Goal: Task Accomplishment & Management: Manage account settings

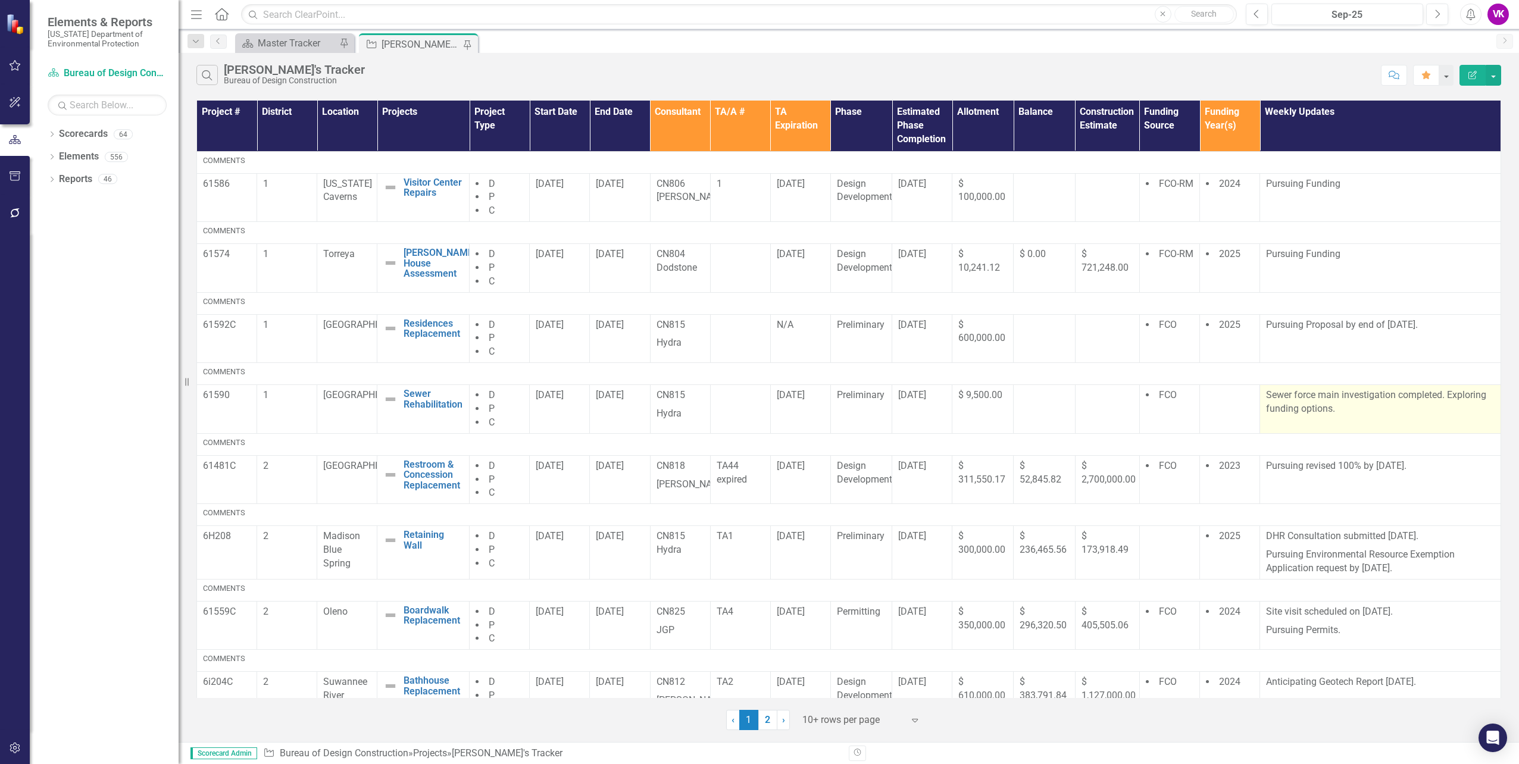
click at [1266, 398] on p "Sewer force main investigation completed. Exploring funding options." at bounding box center [1380, 402] width 229 height 27
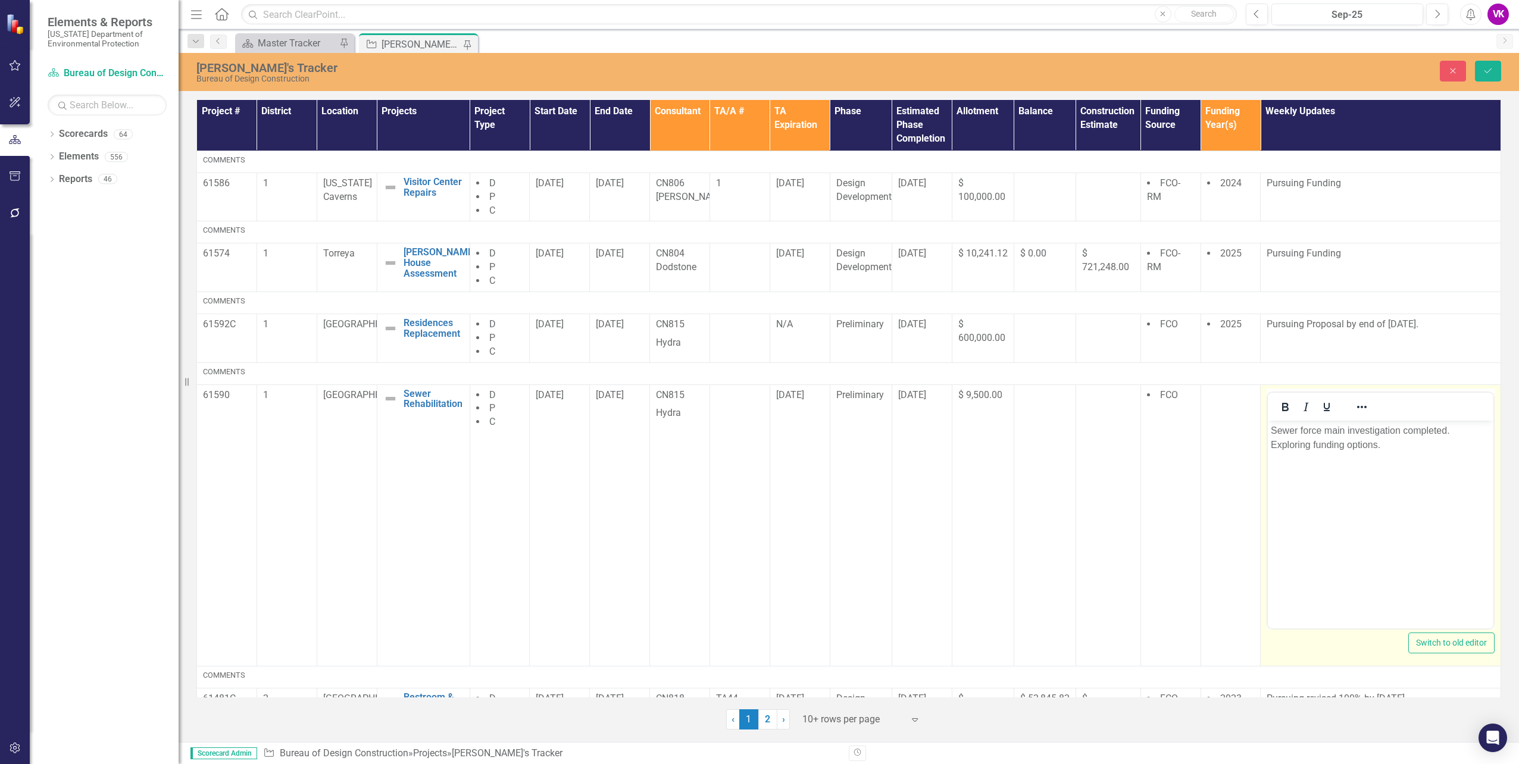
click at [1383, 445] on p "Sewer force main investigation completed. Exploring funding options." at bounding box center [1381, 437] width 220 height 29
click at [1390, 446] on p "Sewer force main investigation completed. Exploring funding options -" at bounding box center [1381, 437] width 220 height 29
click at [1491, 72] on icon "Save" at bounding box center [1488, 71] width 11 height 8
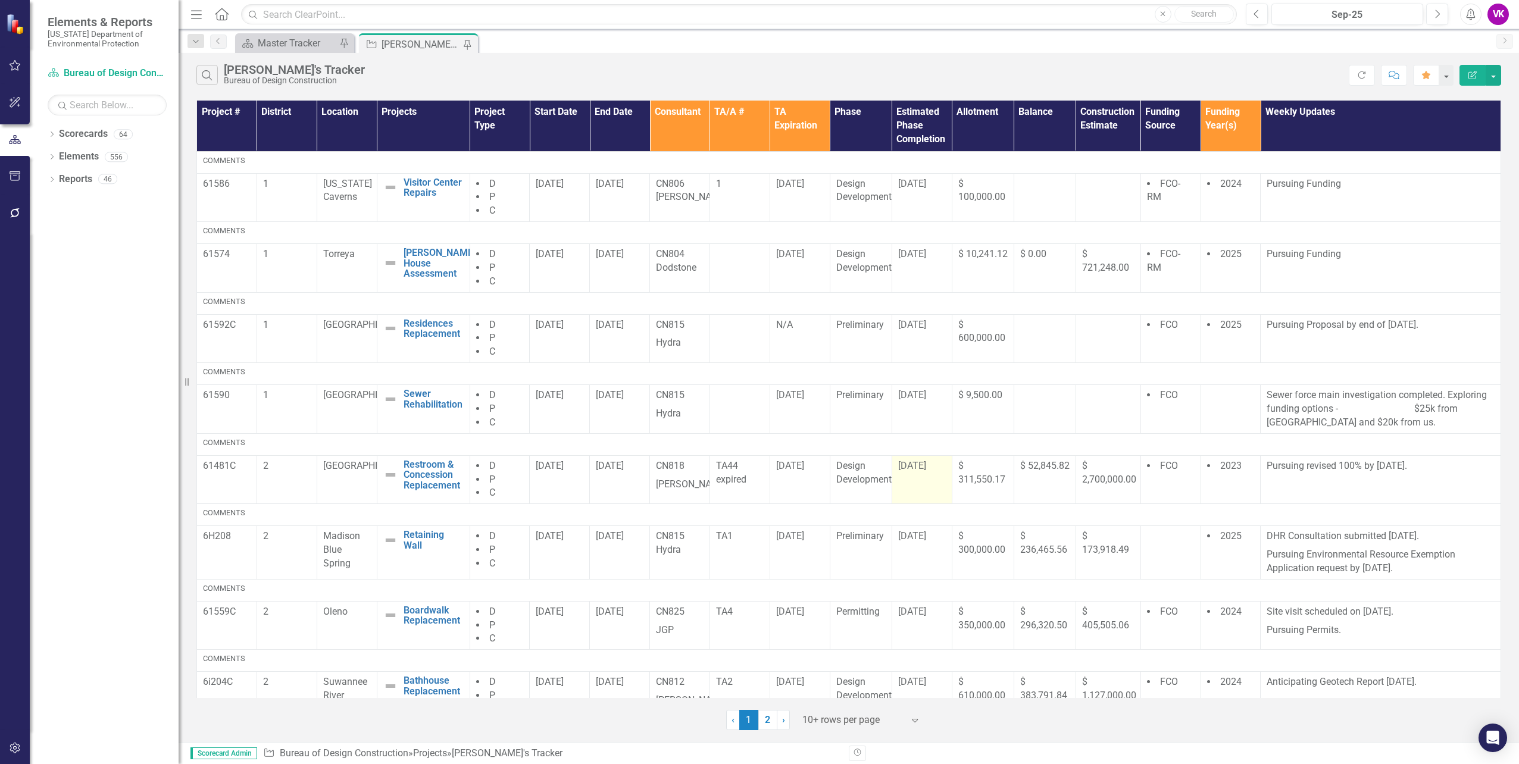
click at [913, 483] on td "[DATE]" at bounding box center [922, 479] width 60 height 49
click at [915, 485] on td "[DATE]" at bounding box center [922, 479] width 60 height 49
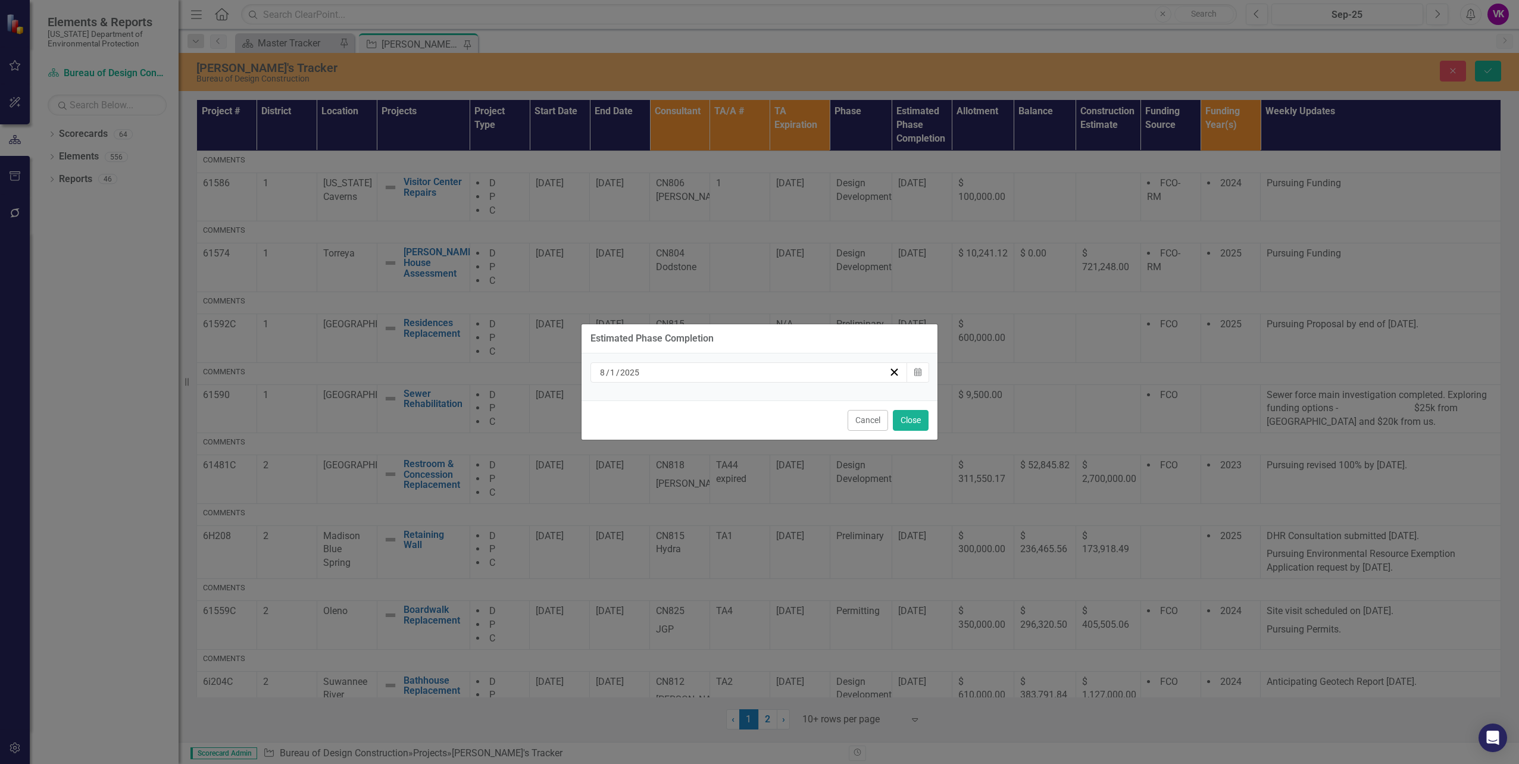
click at [635, 368] on input "2025" at bounding box center [630, 373] width 21 height 12
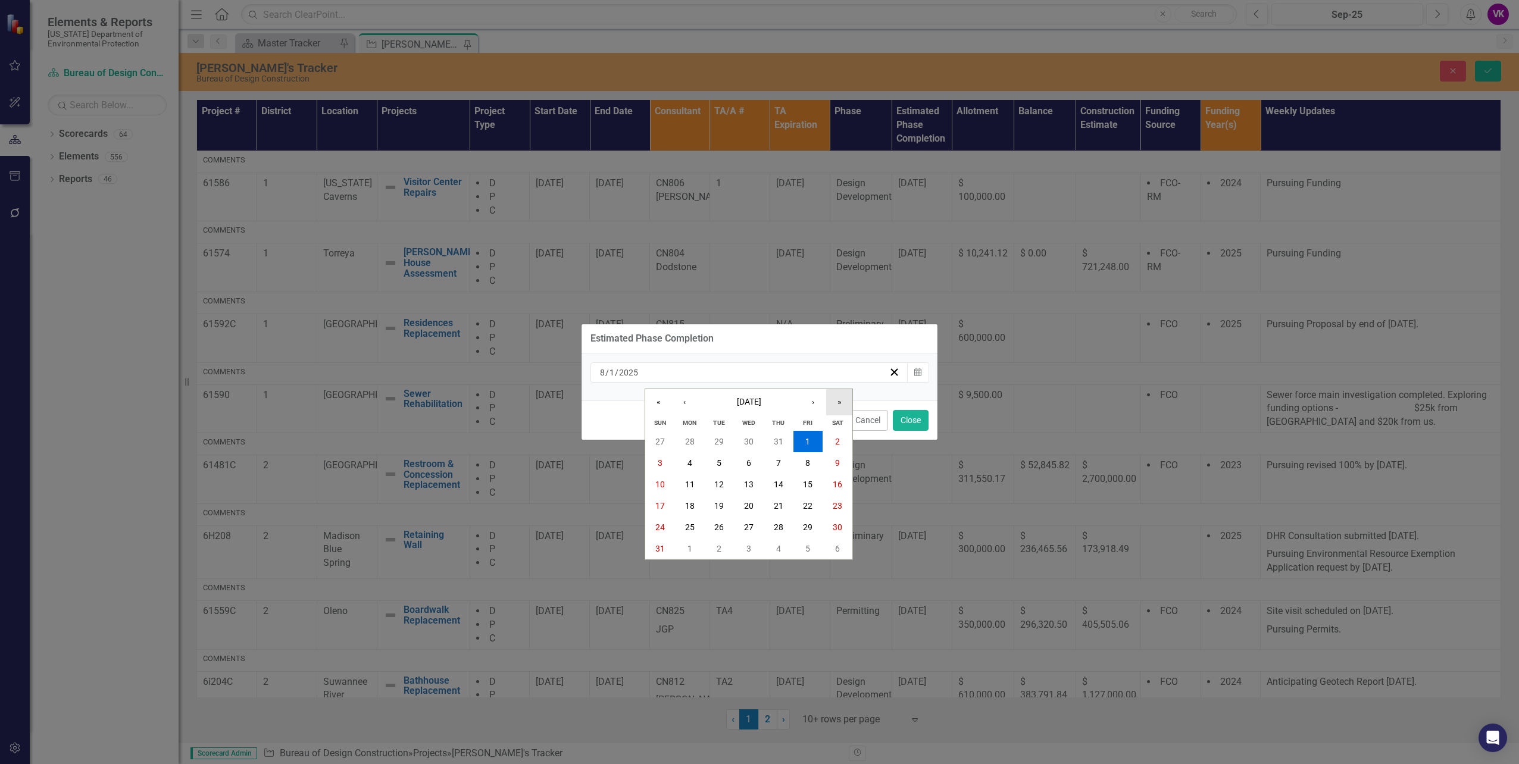
click at [842, 404] on button "»" at bounding box center [839, 402] width 26 height 26
click at [692, 463] on abbr "3" at bounding box center [690, 463] width 5 height 10
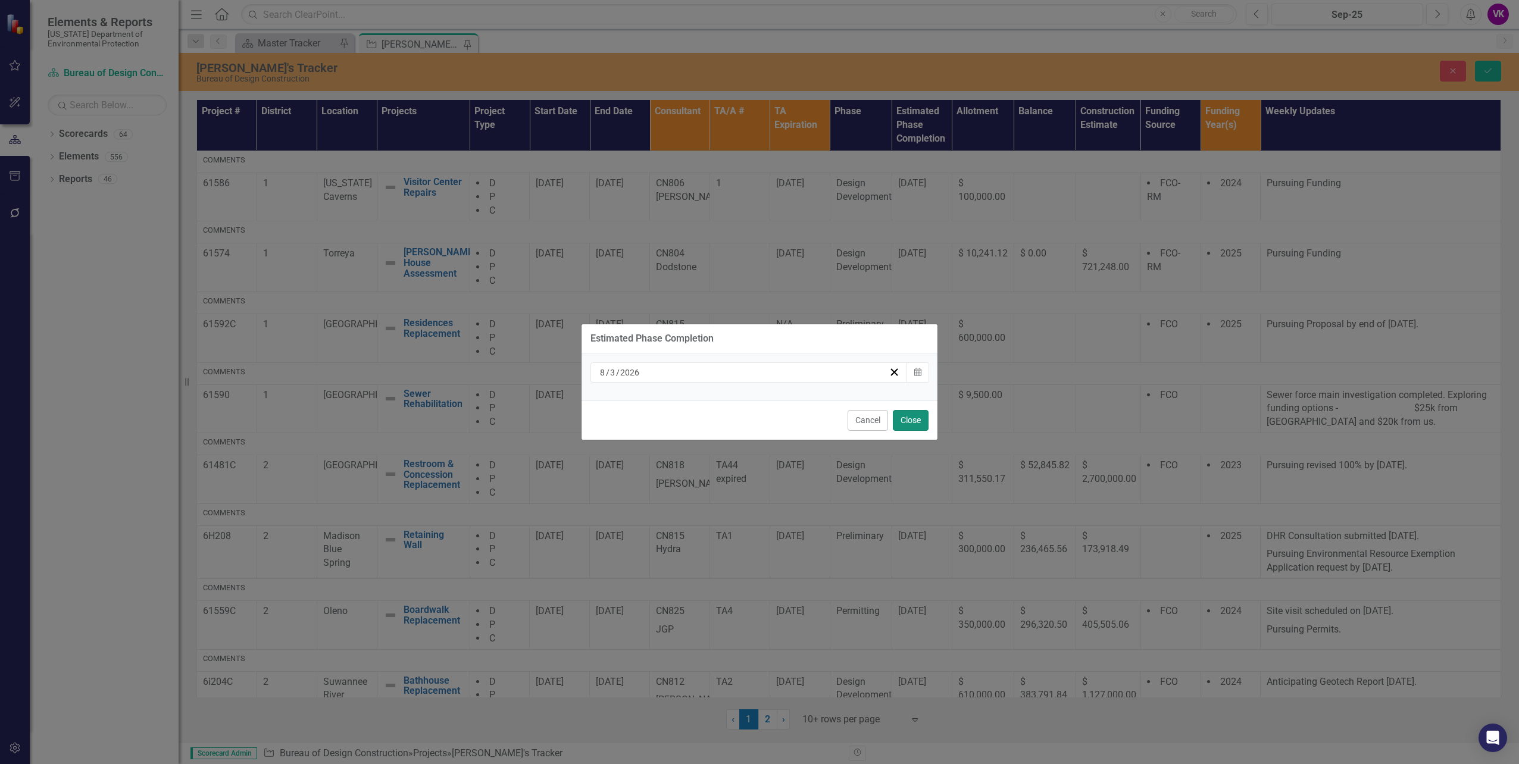
click at [920, 423] on button "Close" at bounding box center [911, 420] width 36 height 21
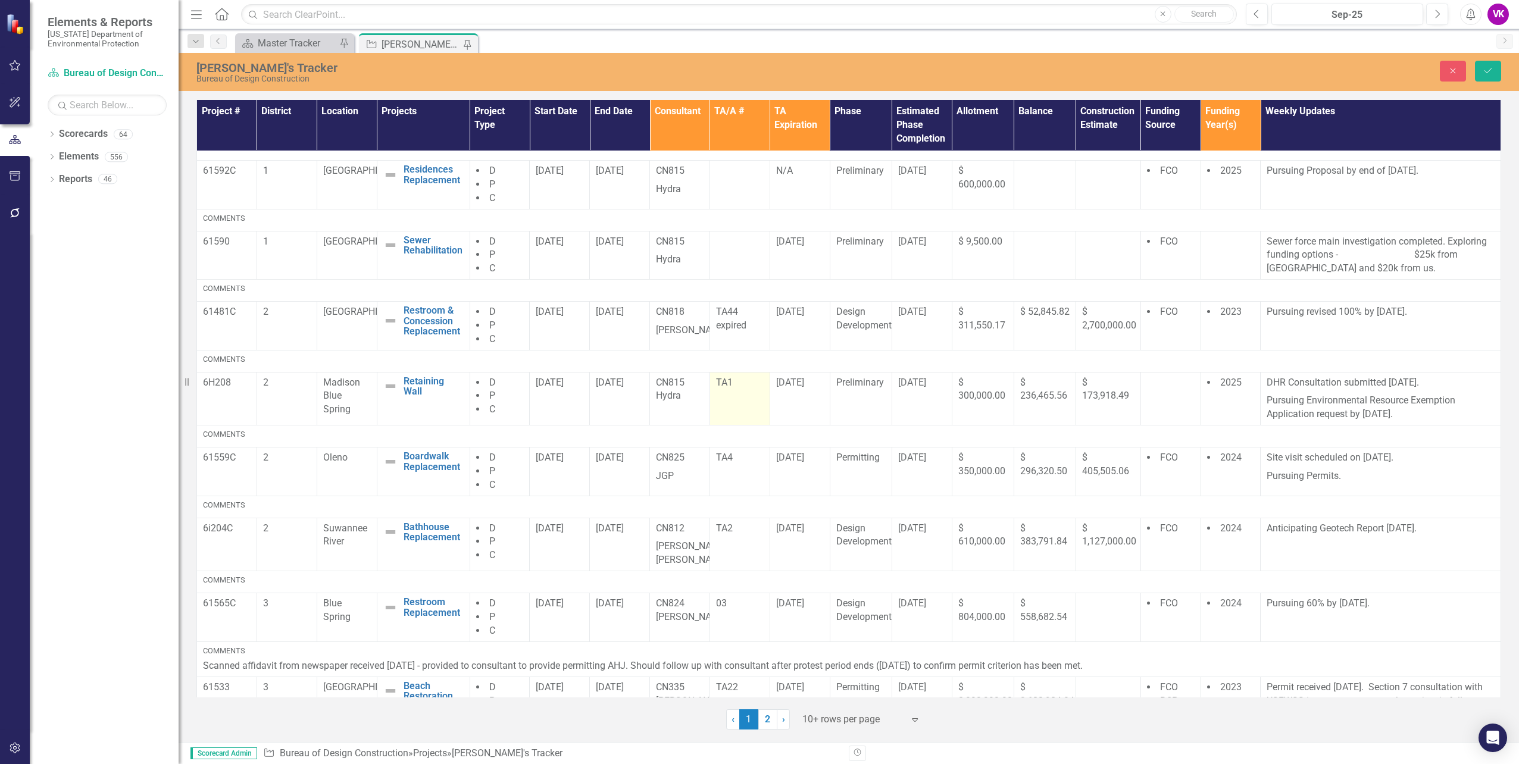
scroll to position [179, 0]
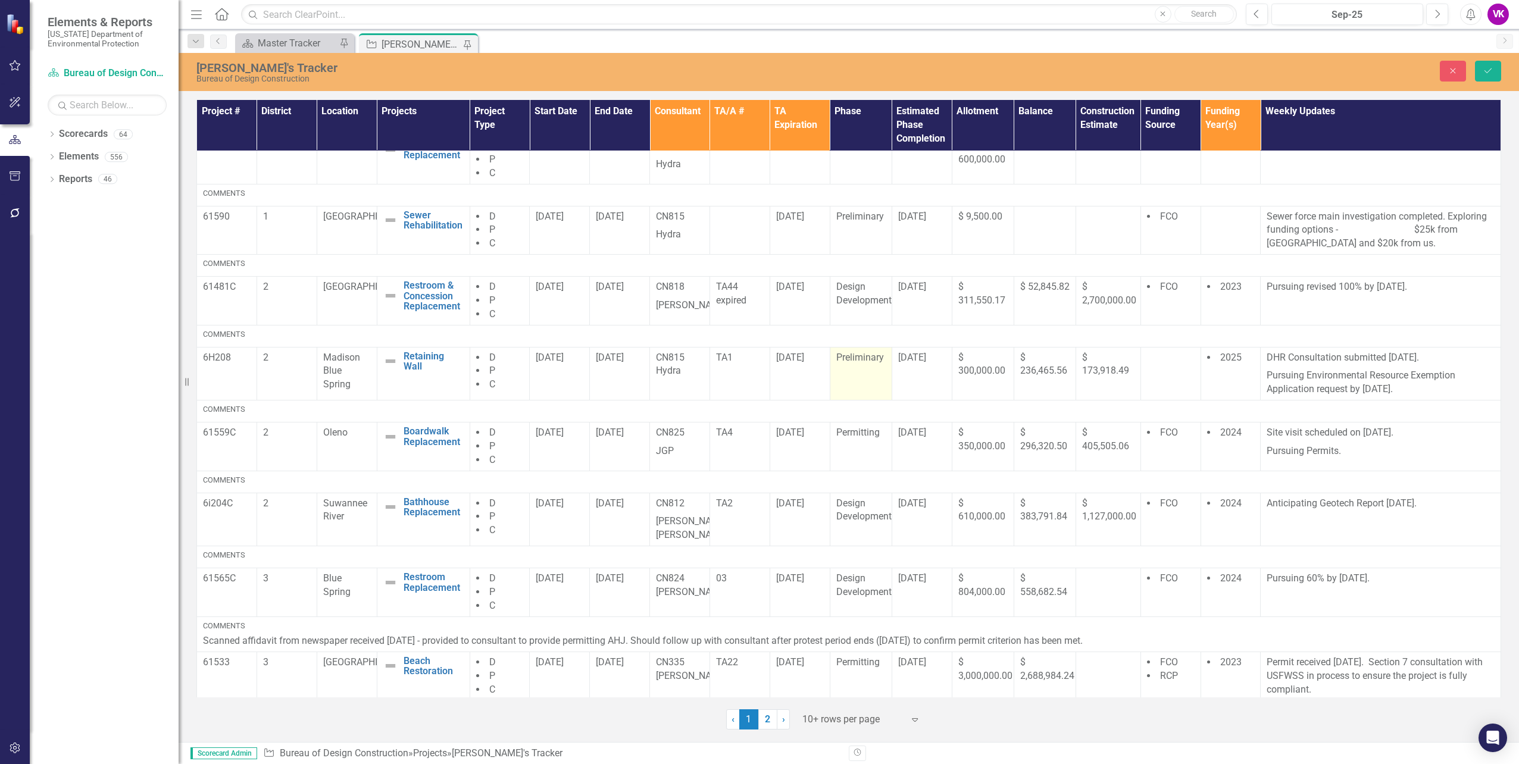
click at [856, 362] on span "Preliminary" at bounding box center [861, 357] width 48 height 11
click at [858, 363] on span "Preliminary" at bounding box center [861, 357] width 48 height 11
drag, startPoint x: 858, startPoint y: 363, endPoint x: 872, endPoint y: 367, distance: 14.9
click at [872, 367] on icon "Expand" at bounding box center [874, 362] width 12 height 10
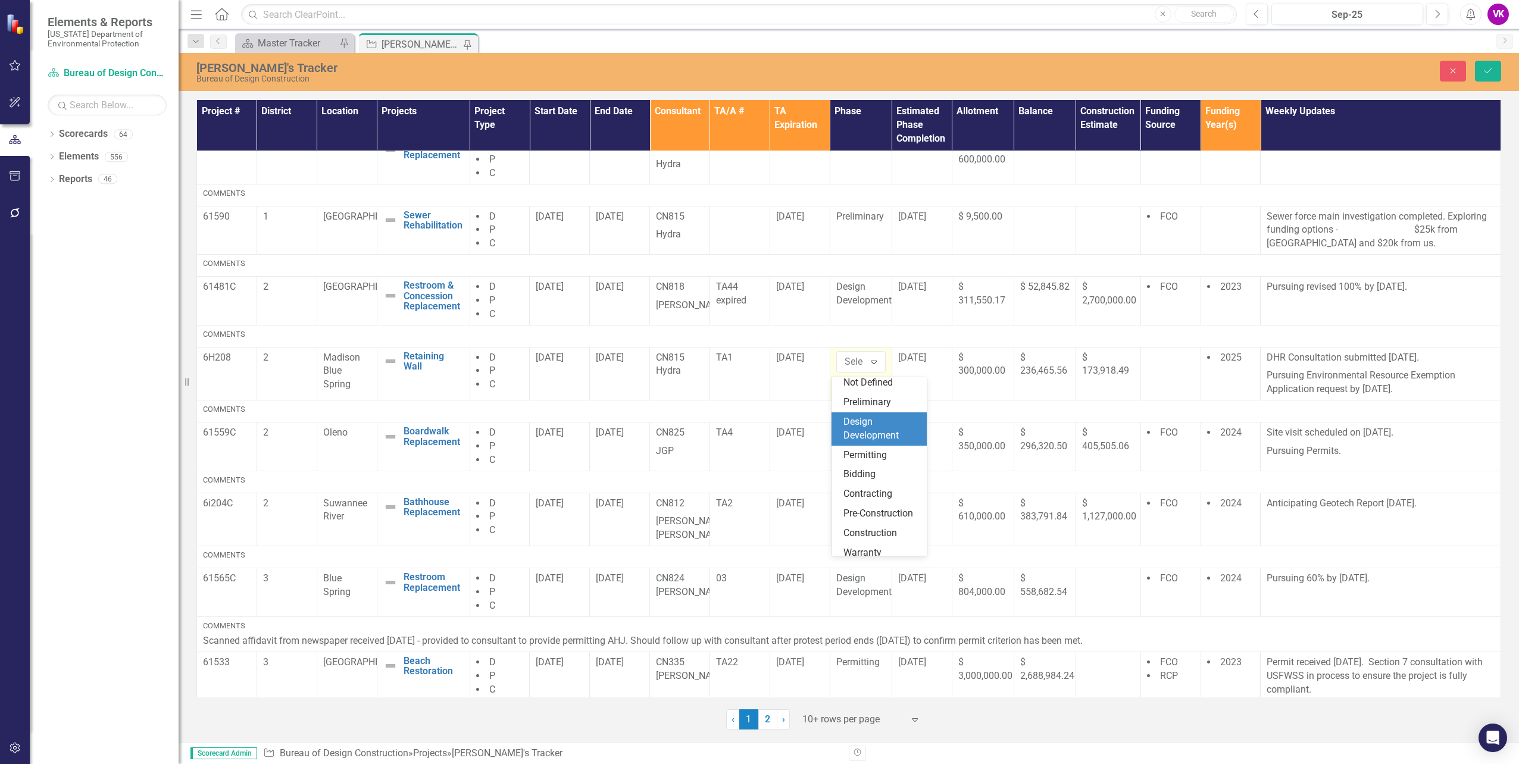
click at [863, 428] on div "Design Development" at bounding box center [882, 429] width 76 height 27
click at [1487, 71] on icon "Save" at bounding box center [1488, 71] width 11 height 8
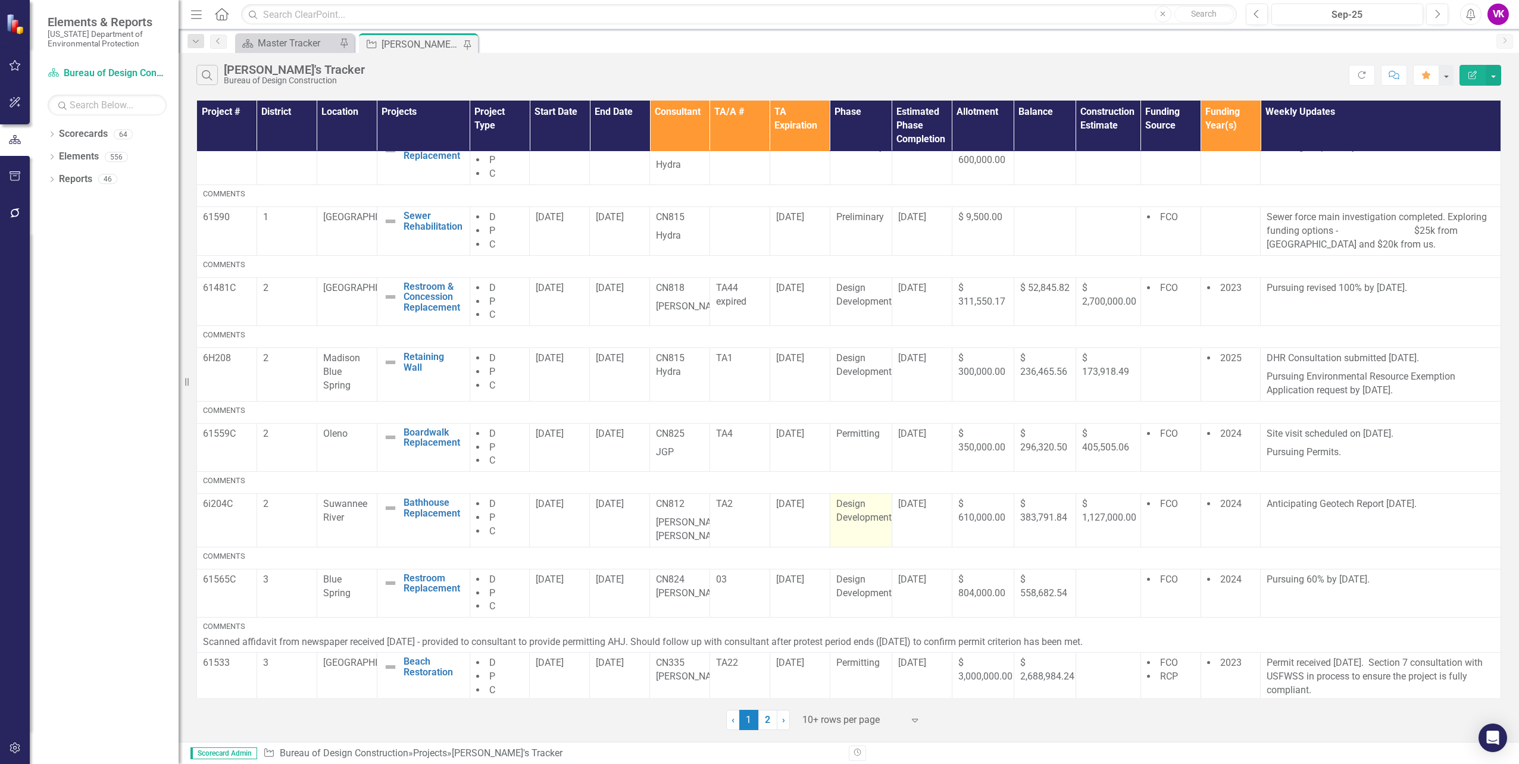
scroll to position [186, 0]
click at [922, 522] on td "[DATE]" at bounding box center [922, 518] width 60 height 54
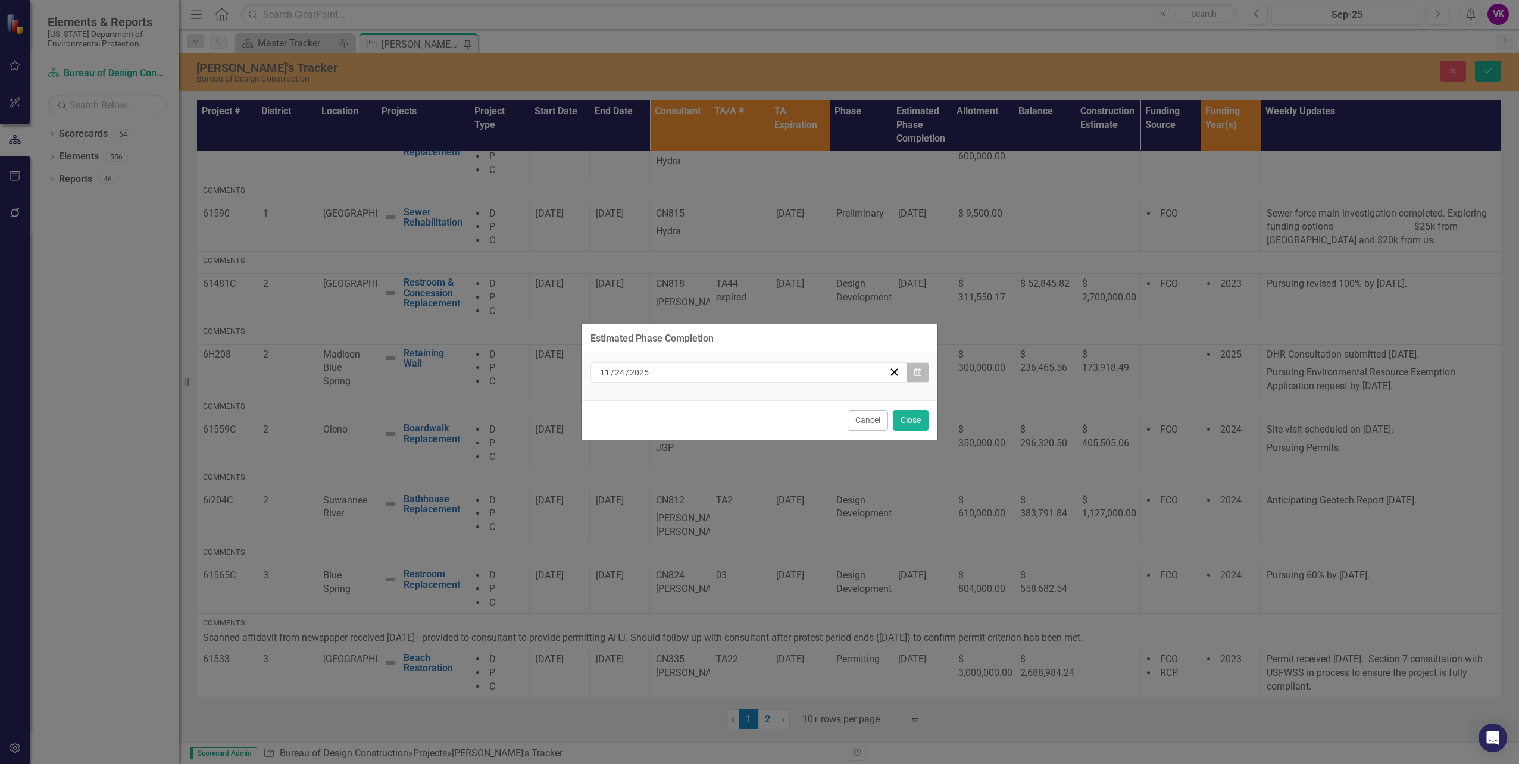
click at [920, 378] on button "Calendar" at bounding box center [918, 373] width 23 height 20
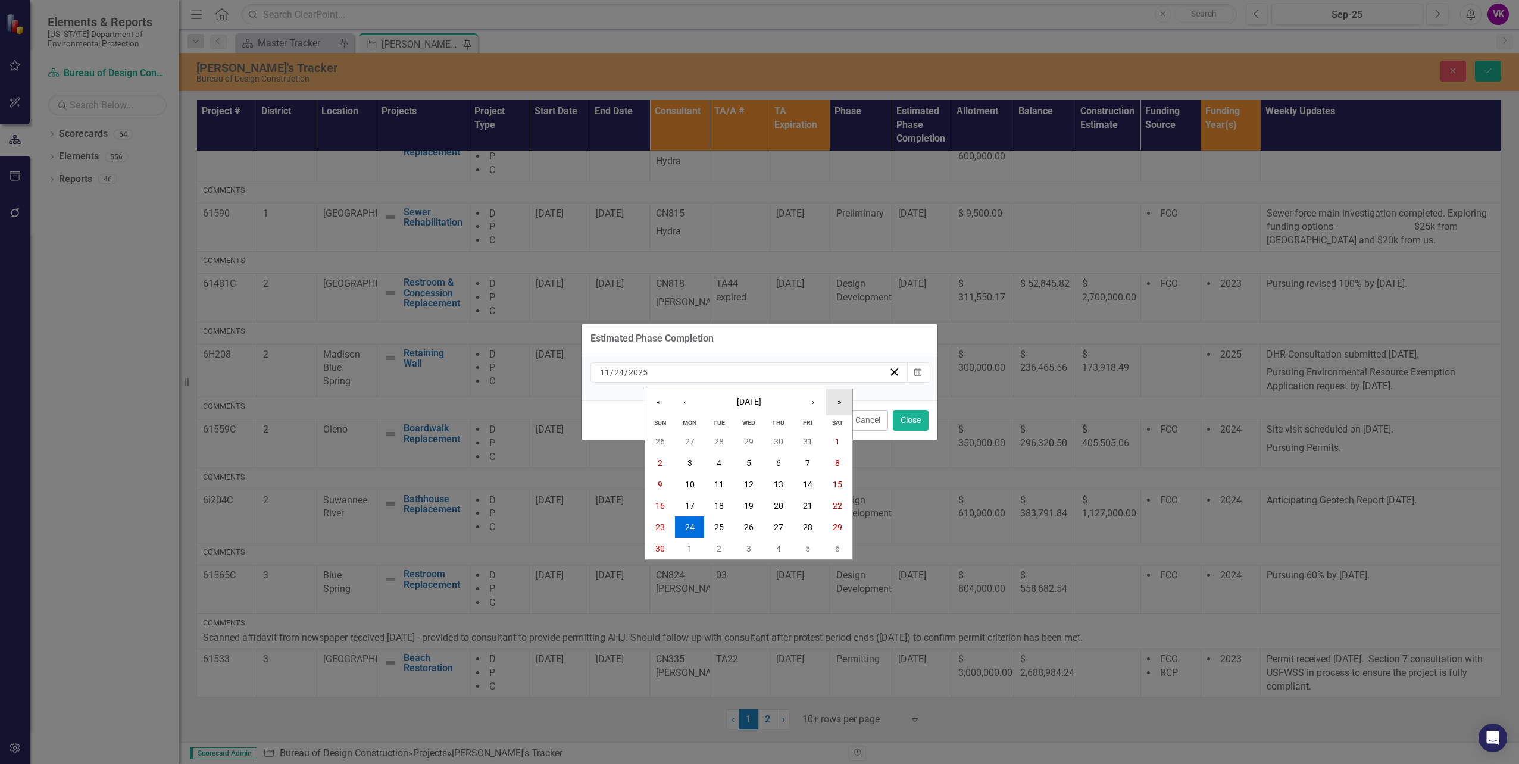
click at [842, 405] on button "»" at bounding box center [839, 402] width 26 height 26
click at [685, 405] on button "‹" at bounding box center [685, 402] width 26 height 26
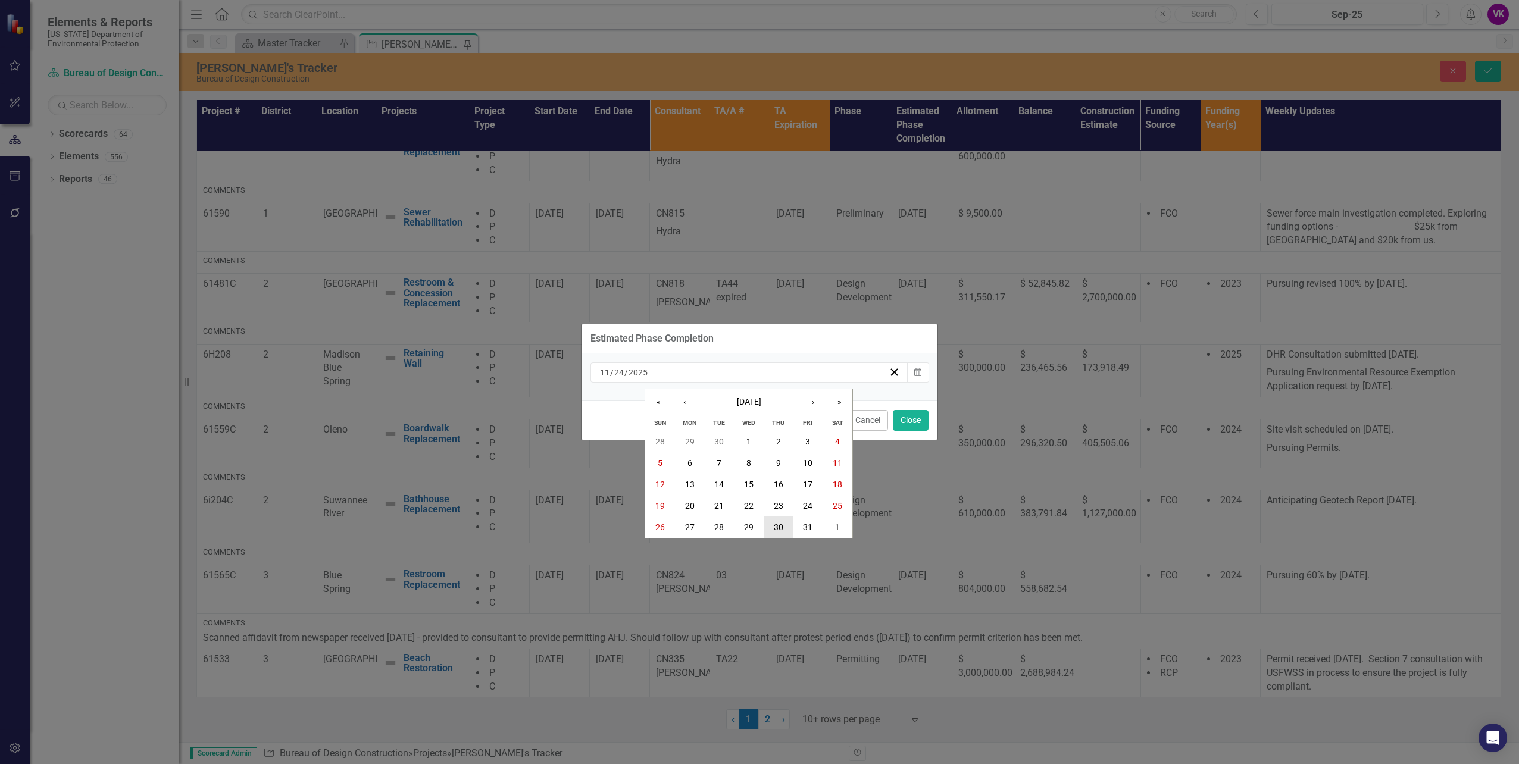
click at [780, 528] on abbr "30" at bounding box center [779, 528] width 10 height 10
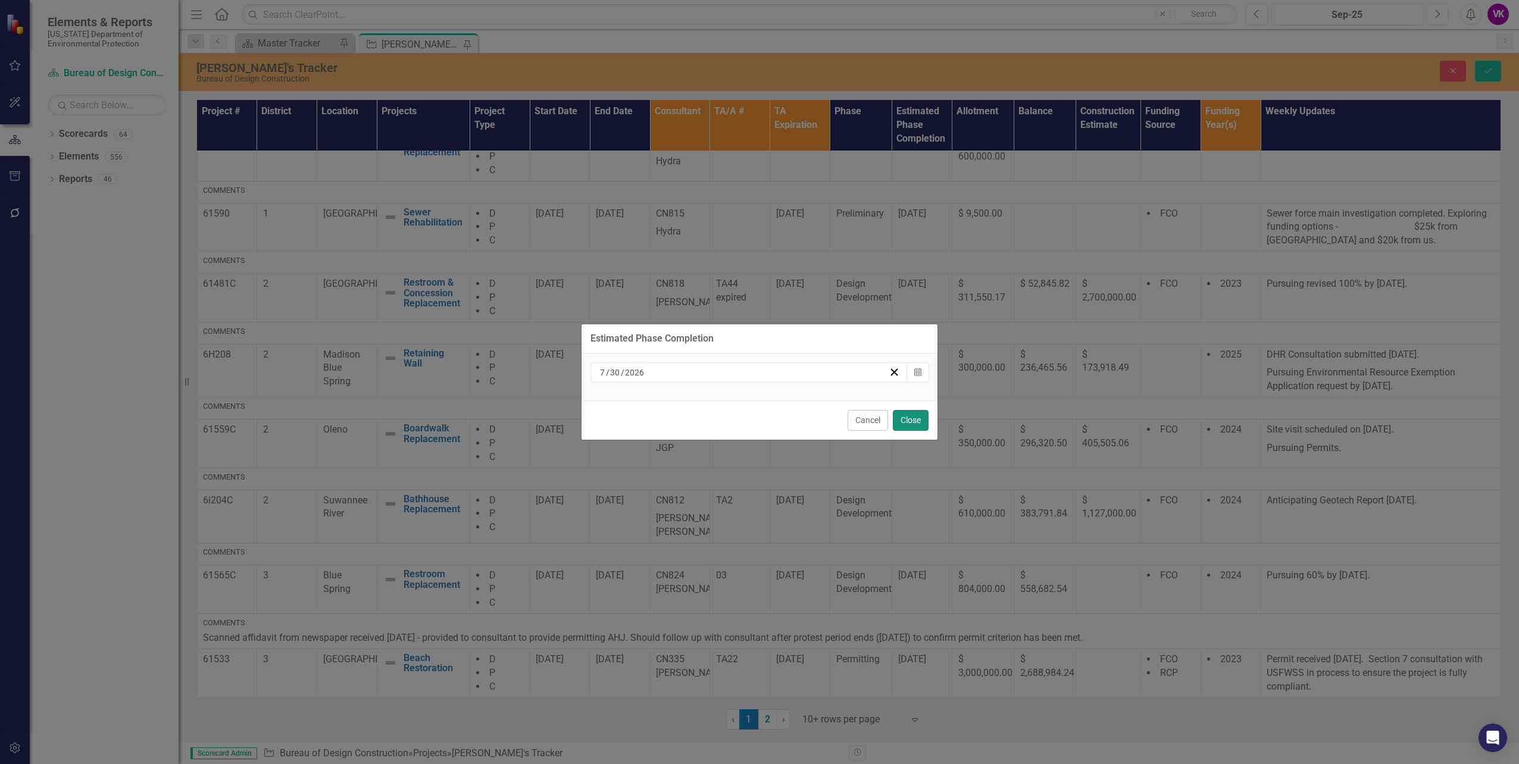
click at [914, 424] on button "Close" at bounding box center [911, 420] width 36 height 21
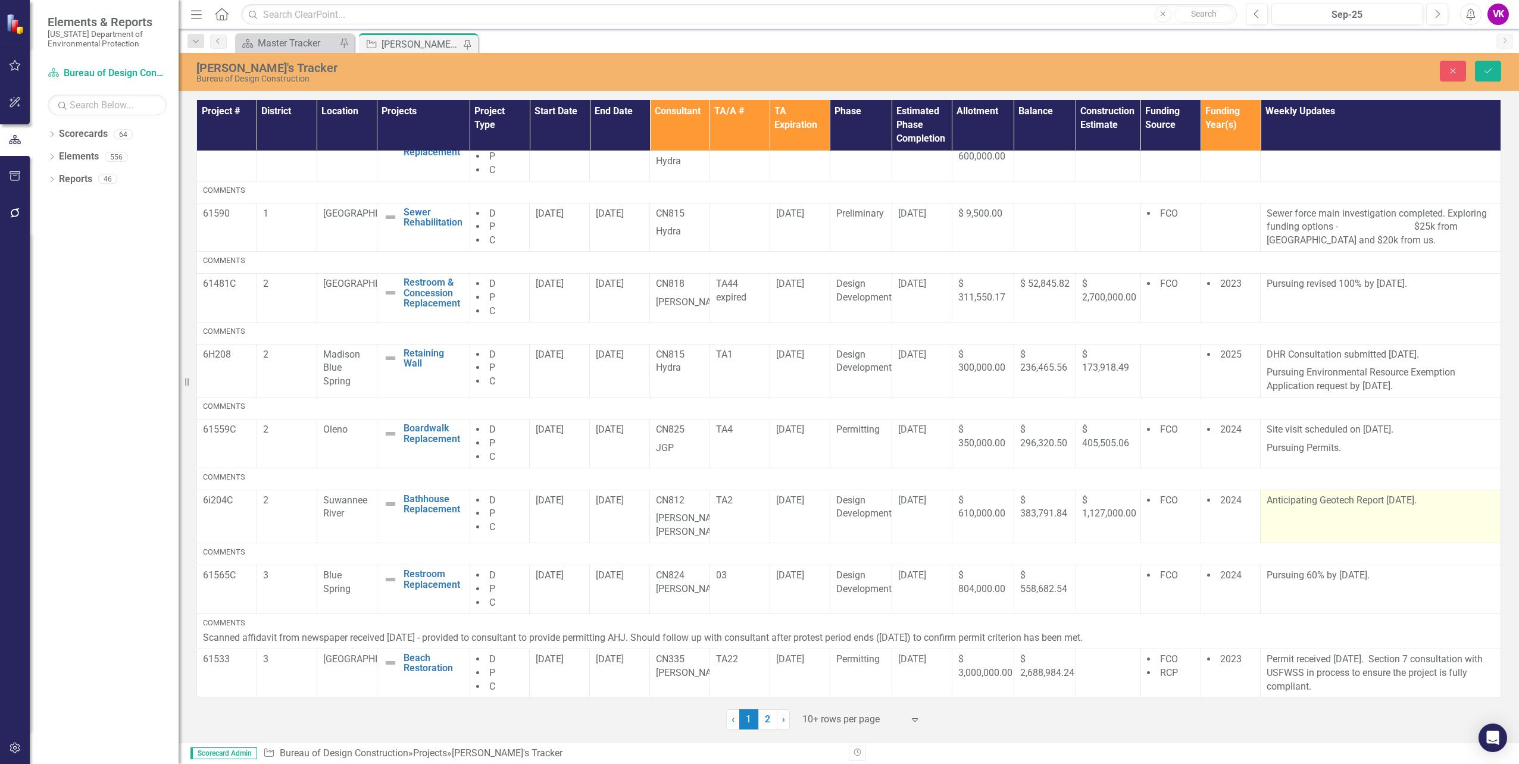
click at [1269, 500] on p "Anticipating Geotech Report [DATE]." at bounding box center [1381, 501] width 228 height 14
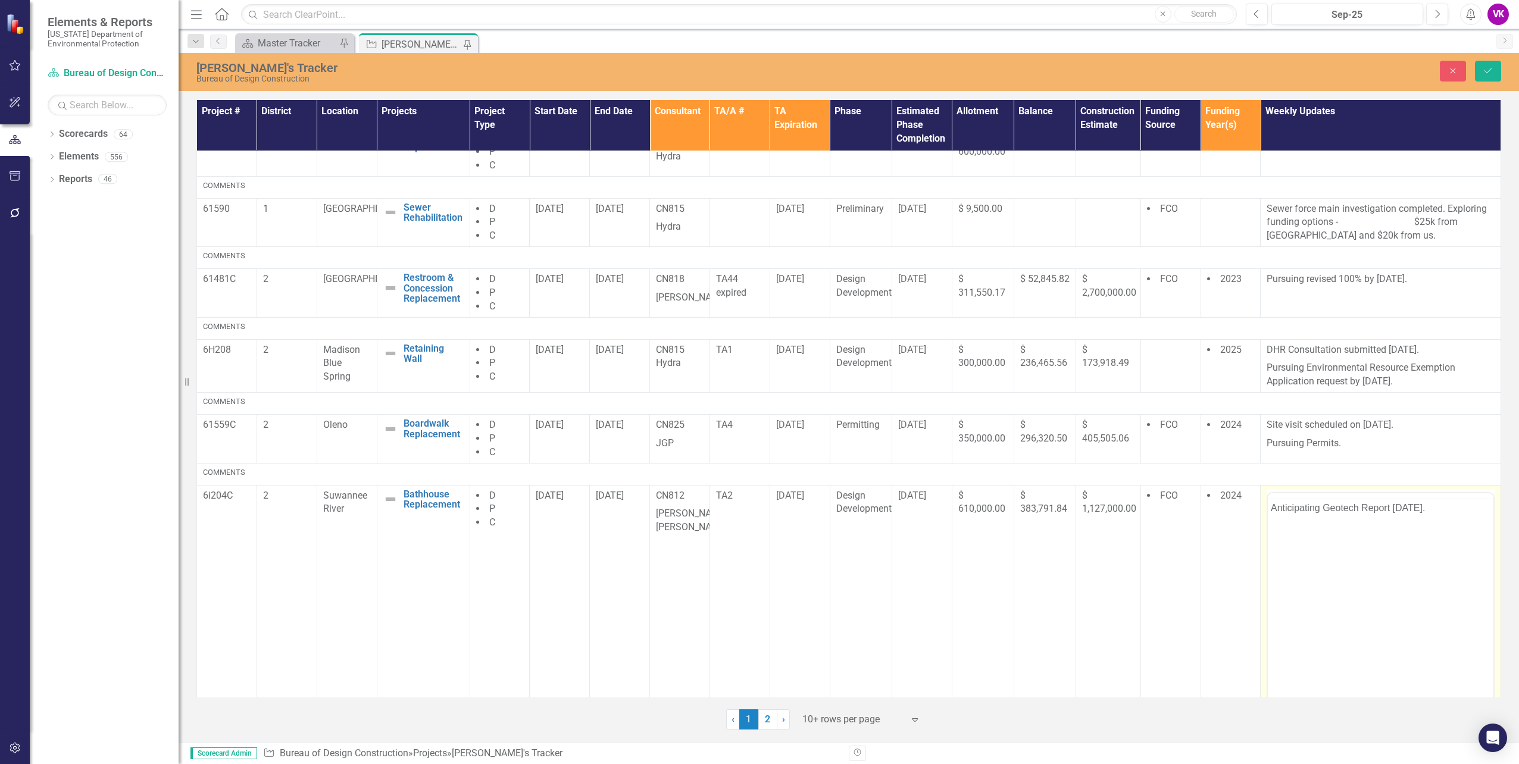
scroll to position [0, 0]
drag, startPoint x: 2537, startPoint y: 1021, endPoint x: 1310, endPoint y: 529, distance: 1321.8
click at [1310, 529] on p "Anticipating Geotech Report [DATE]." at bounding box center [1381, 531] width 220 height 14
click at [1381, 532] on p "Pursuing Geotech Report [DATE]." at bounding box center [1381, 531] width 220 height 14
click at [1488, 75] on button "Save" at bounding box center [1488, 71] width 26 height 21
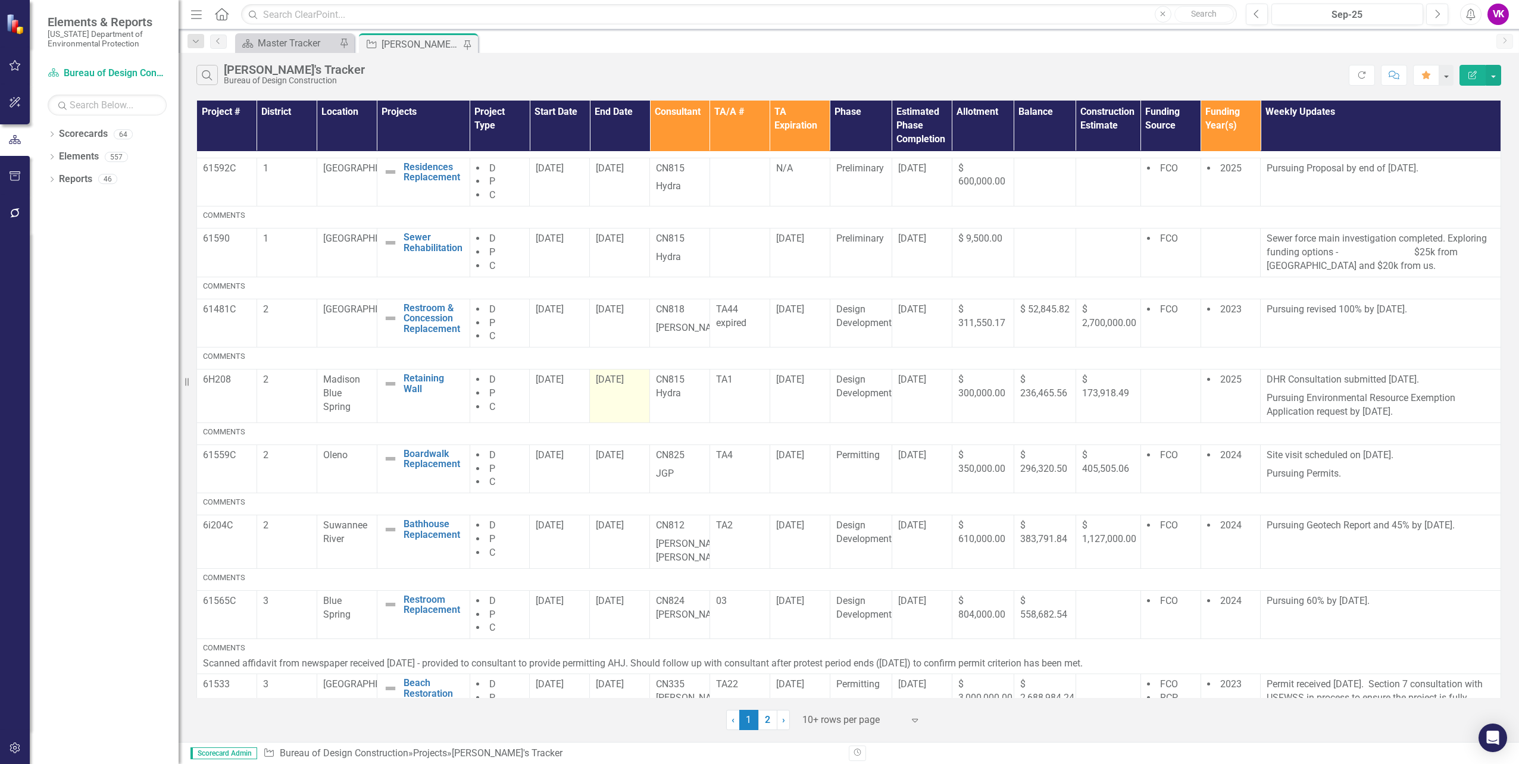
scroll to position [186, 0]
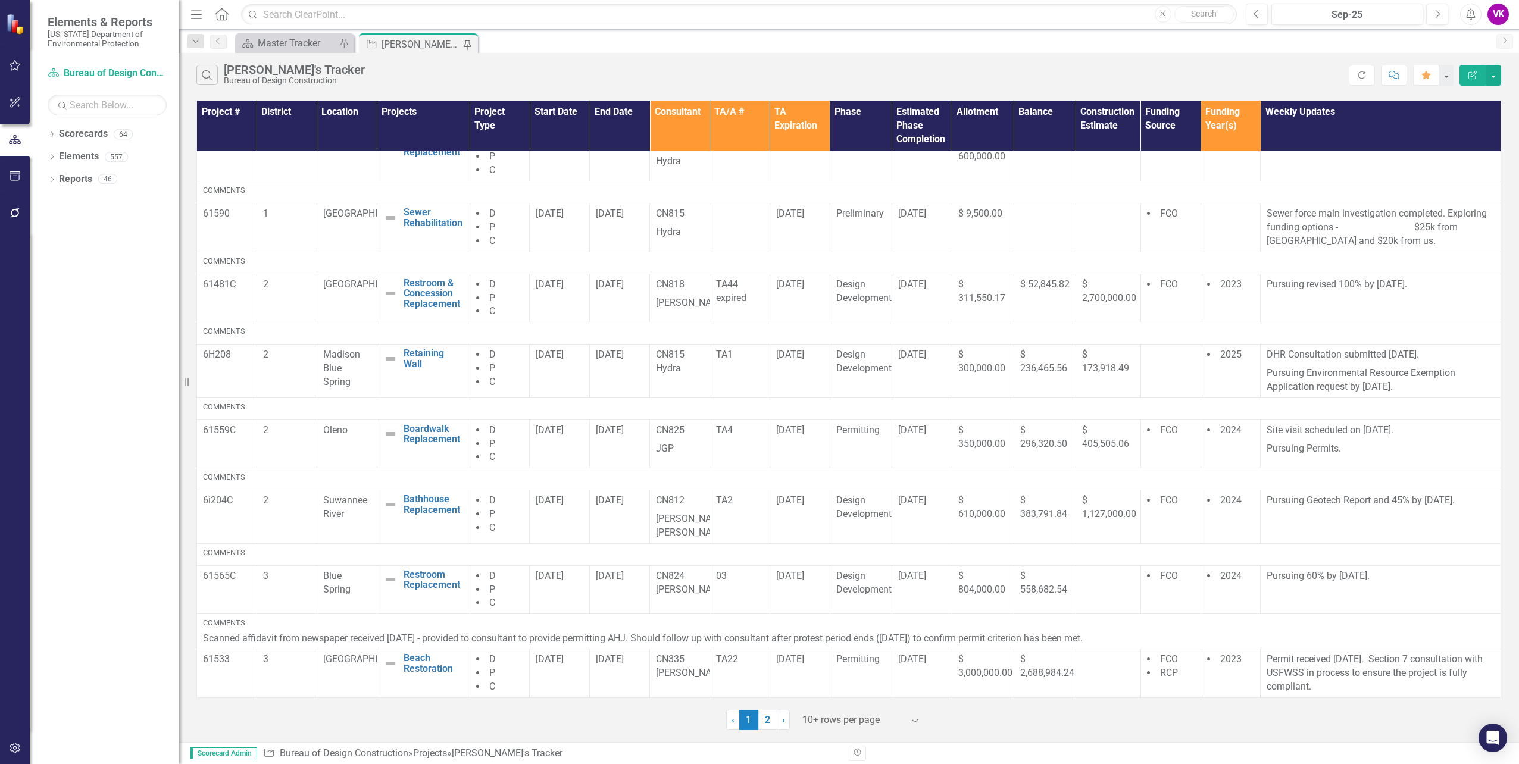
click at [769, 720] on link "2" at bounding box center [768, 720] width 19 height 20
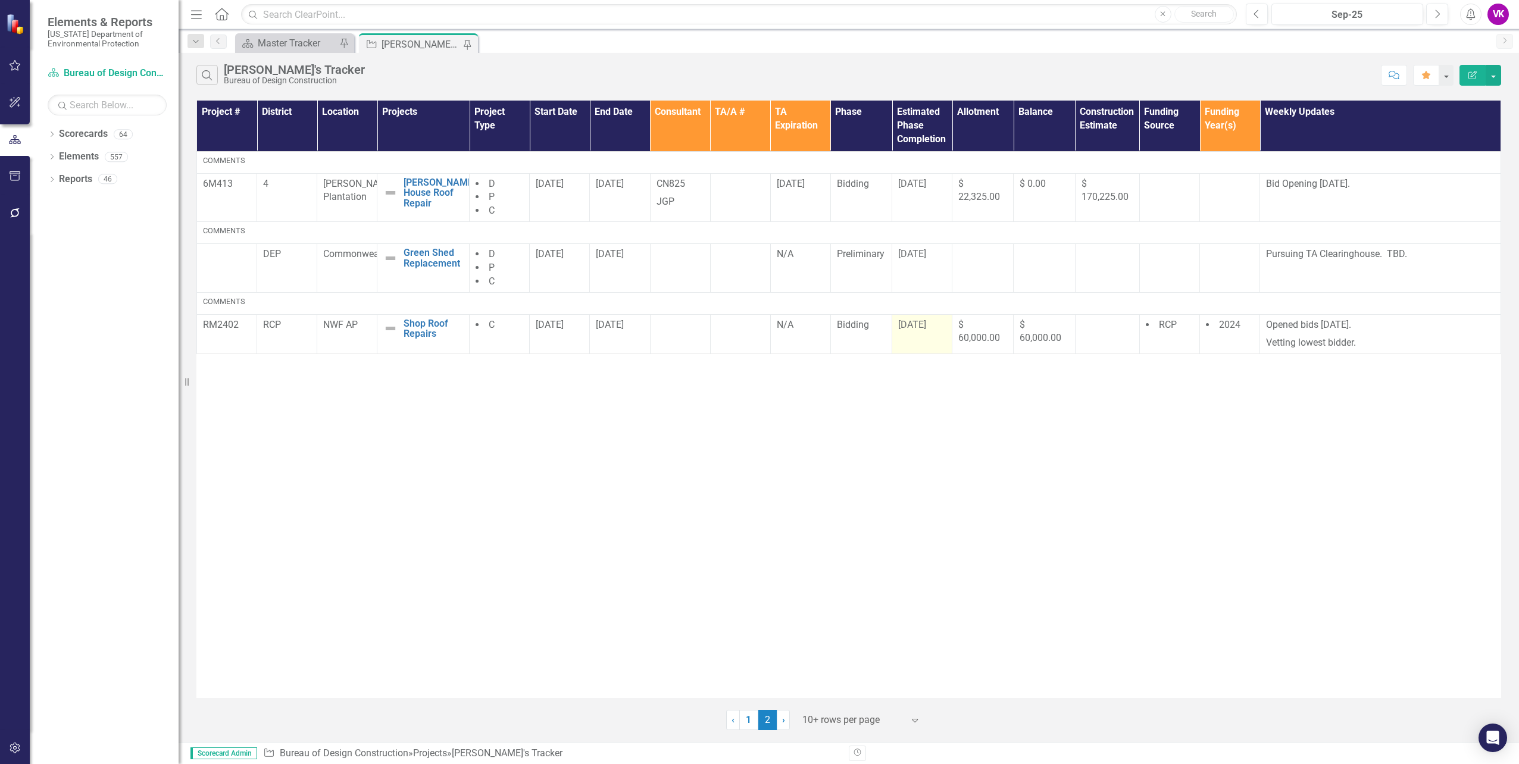
click at [916, 323] on span "[DATE]" at bounding box center [912, 324] width 28 height 11
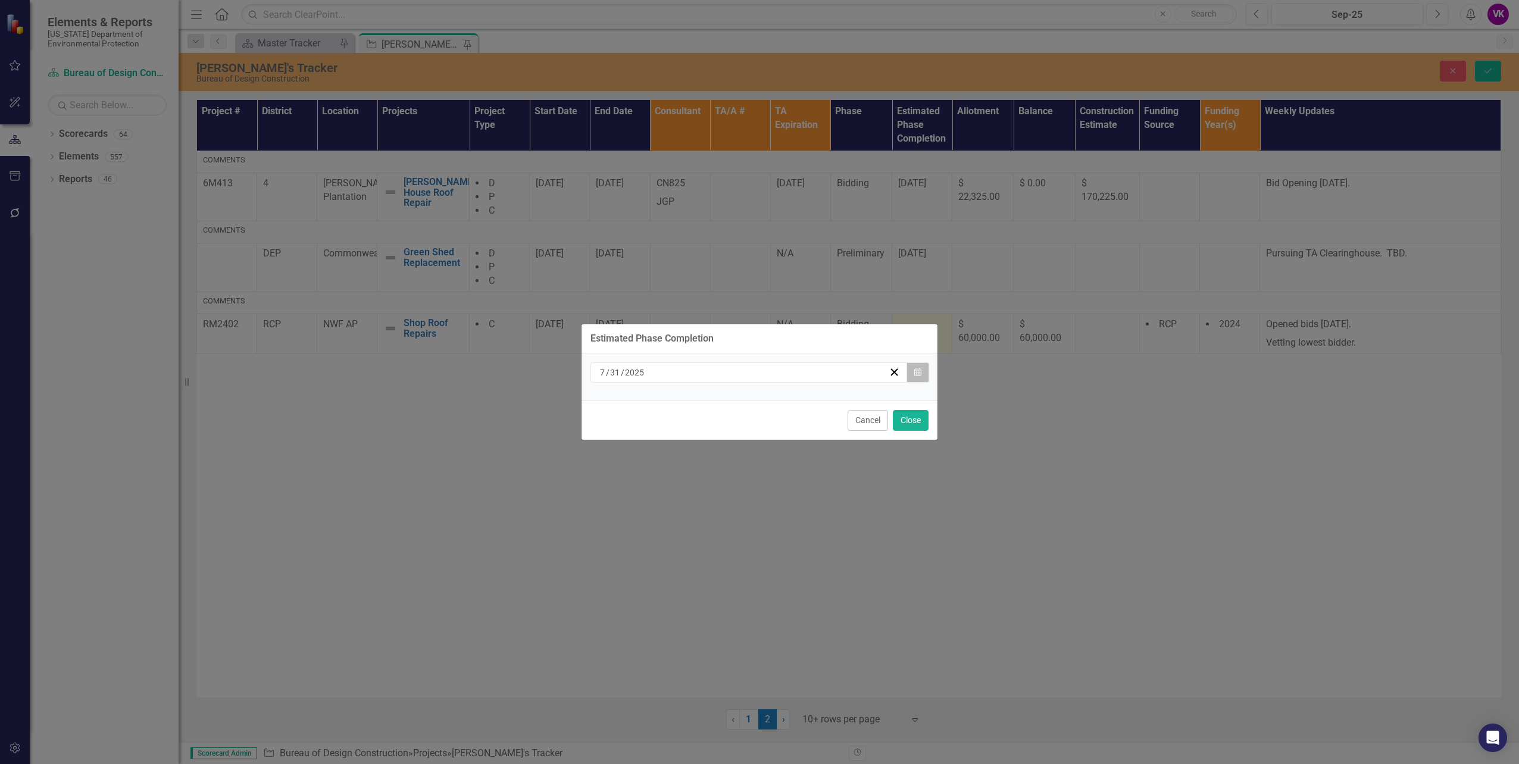
drag, startPoint x: 916, startPoint y: 323, endPoint x: 918, endPoint y: 376, distance: 53.0
click at [918, 376] on icon "Calendar" at bounding box center [918, 373] width 7 height 8
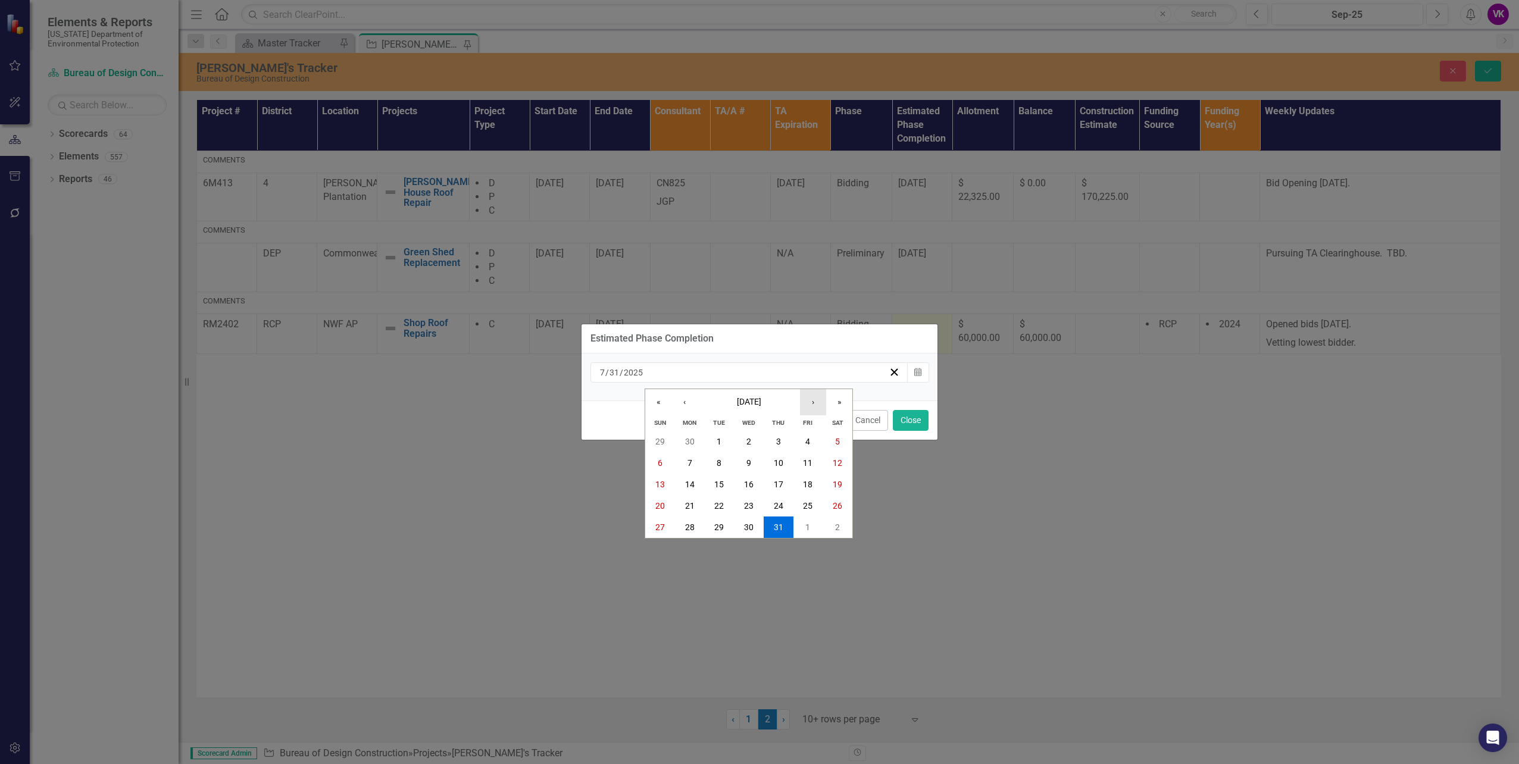
click at [813, 404] on button "›" at bounding box center [813, 402] width 26 height 26
click at [815, 404] on button "›" at bounding box center [813, 402] width 26 height 26
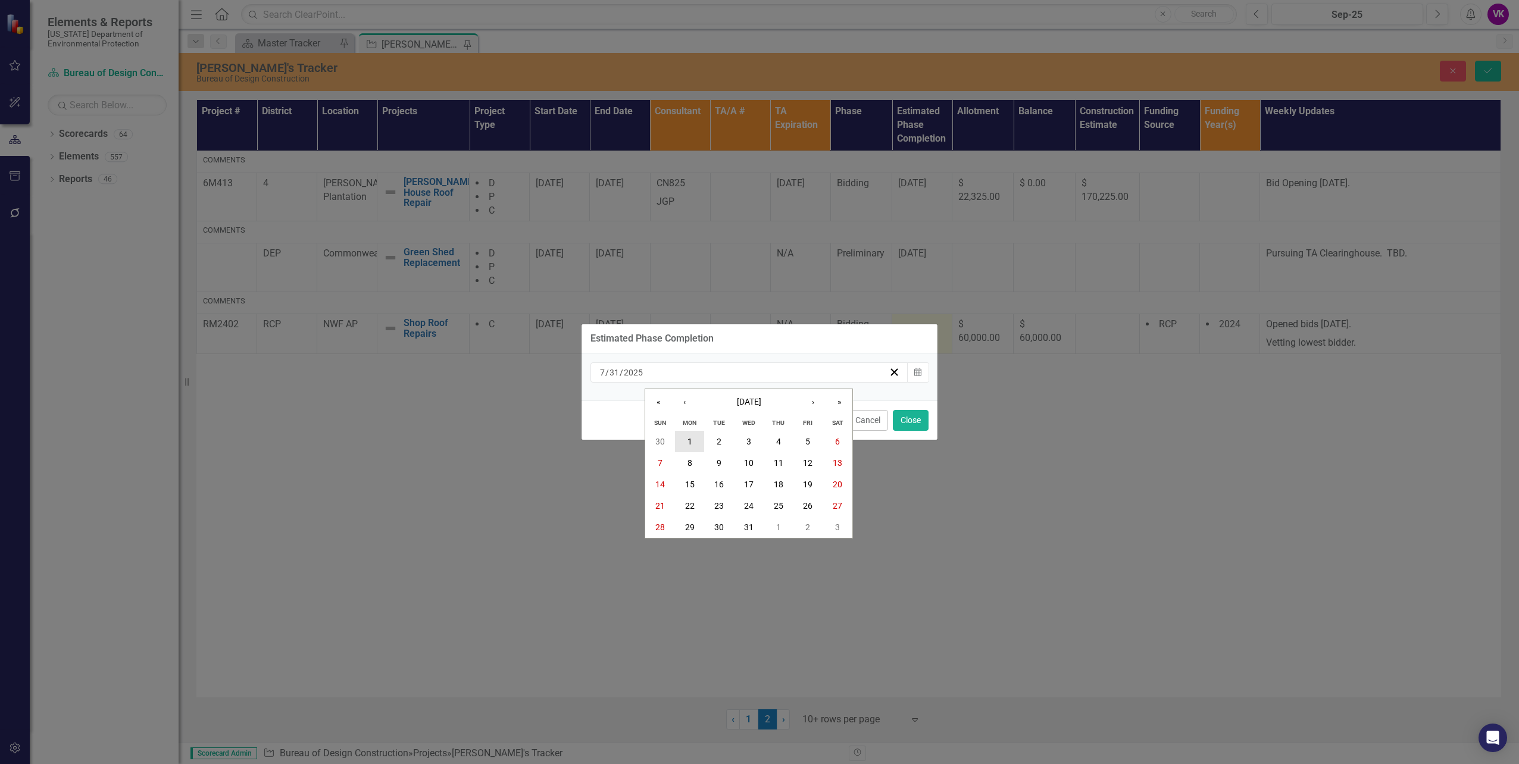
click at [691, 442] on abbr "1" at bounding box center [690, 442] width 5 height 10
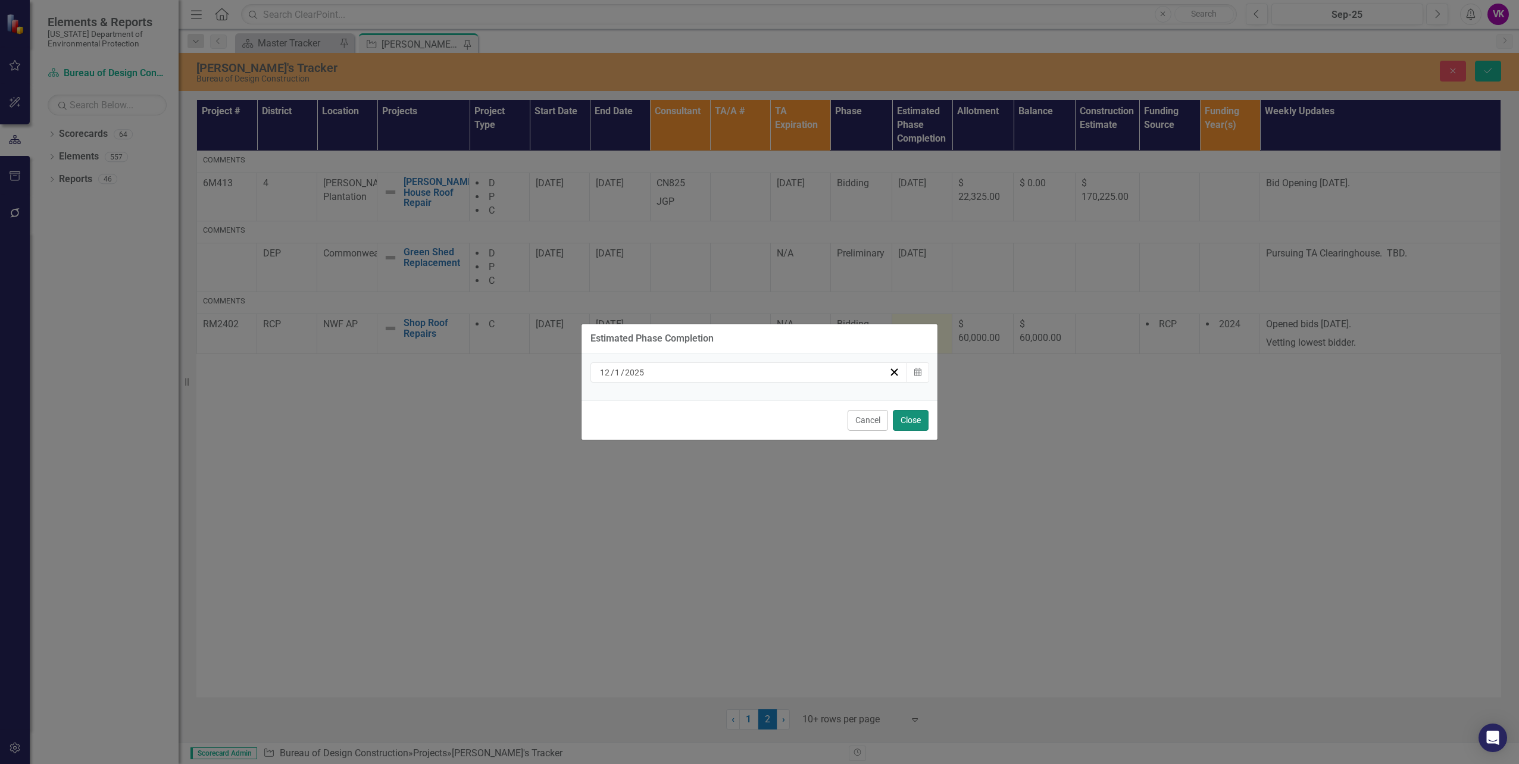
click at [913, 426] on button "Close" at bounding box center [911, 420] width 36 height 21
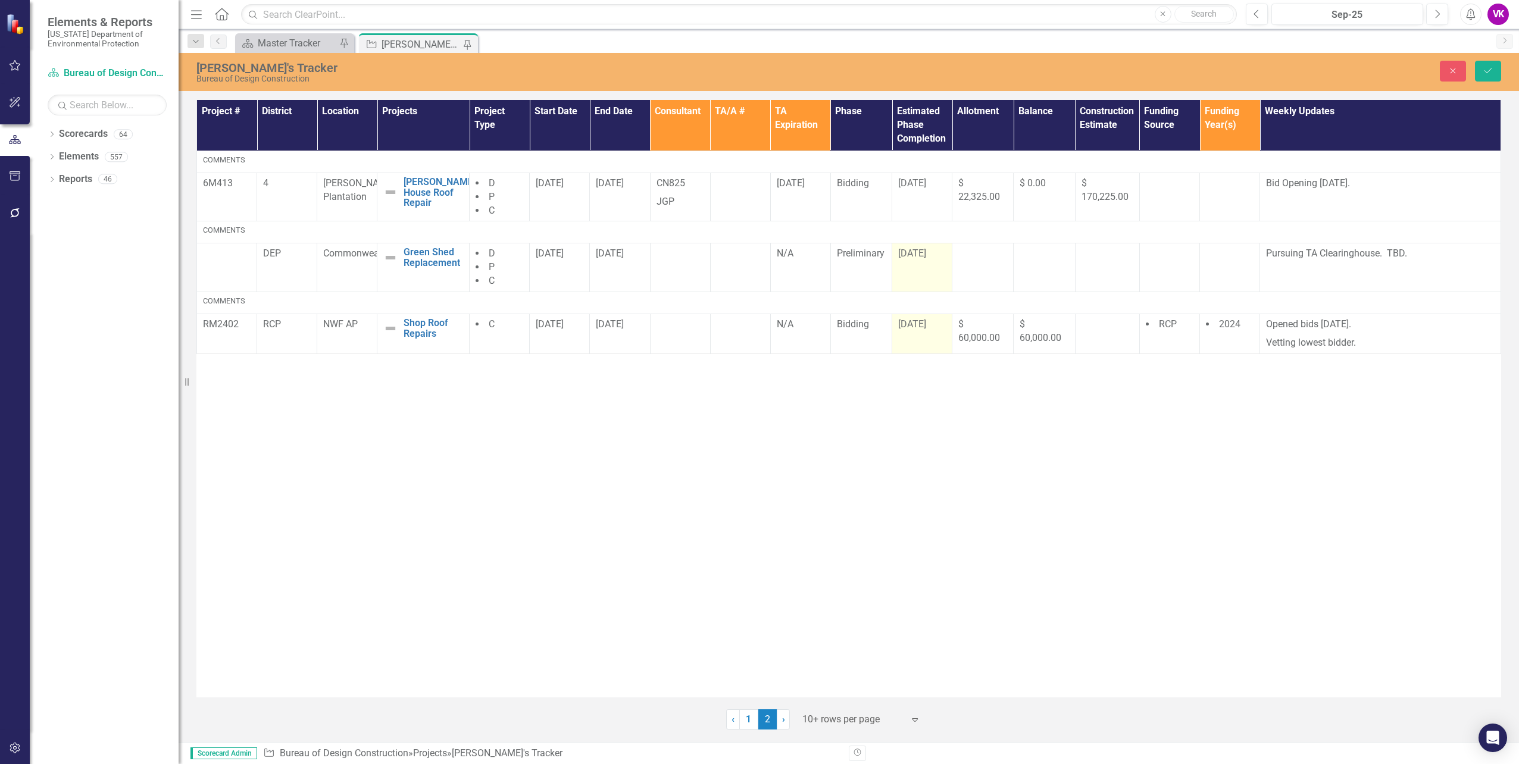
click at [913, 255] on span "[DATE]" at bounding box center [912, 253] width 28 height 11
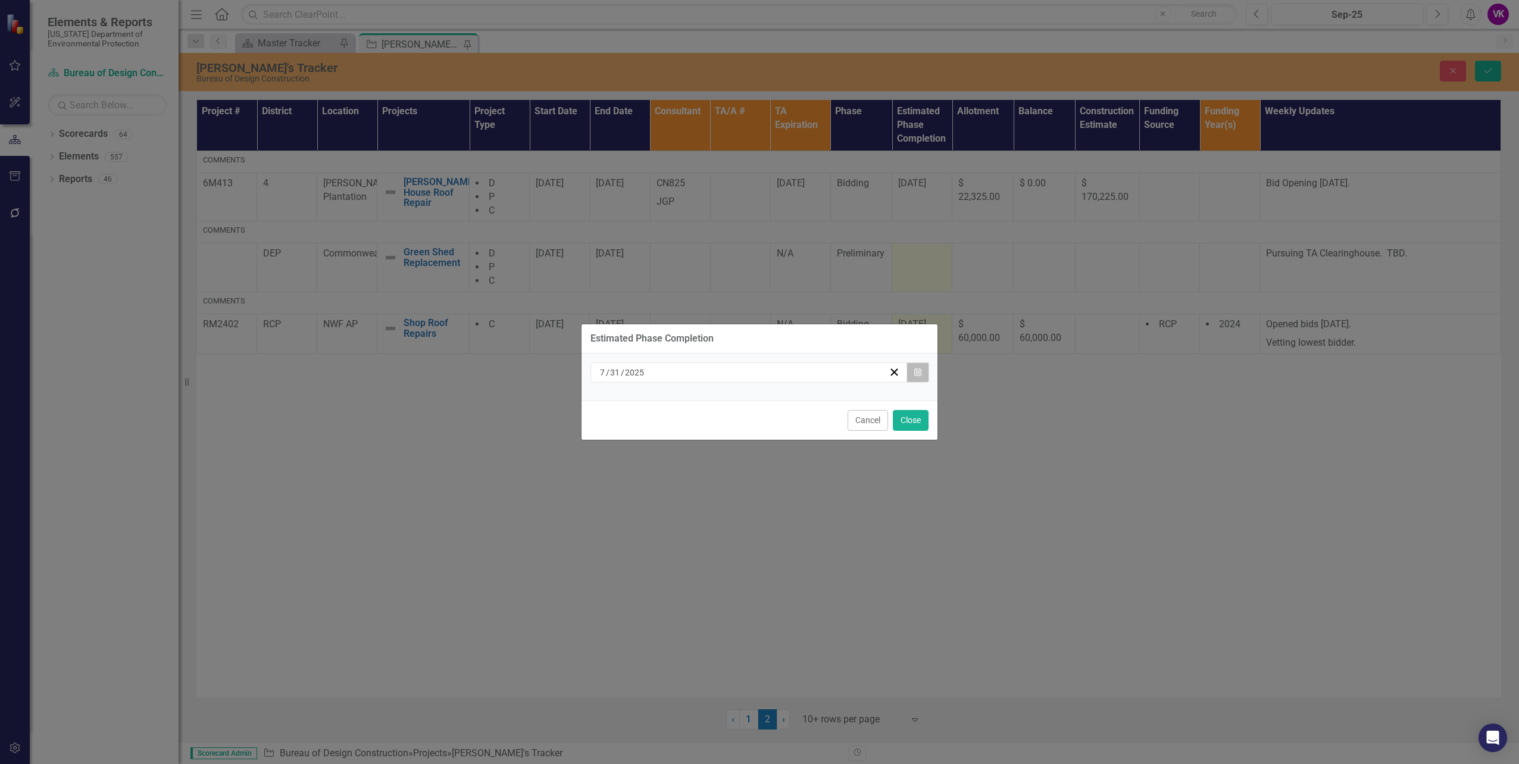
click at [917, 375] on icon "button" at bounding box center [918, 372] width 7 height 8
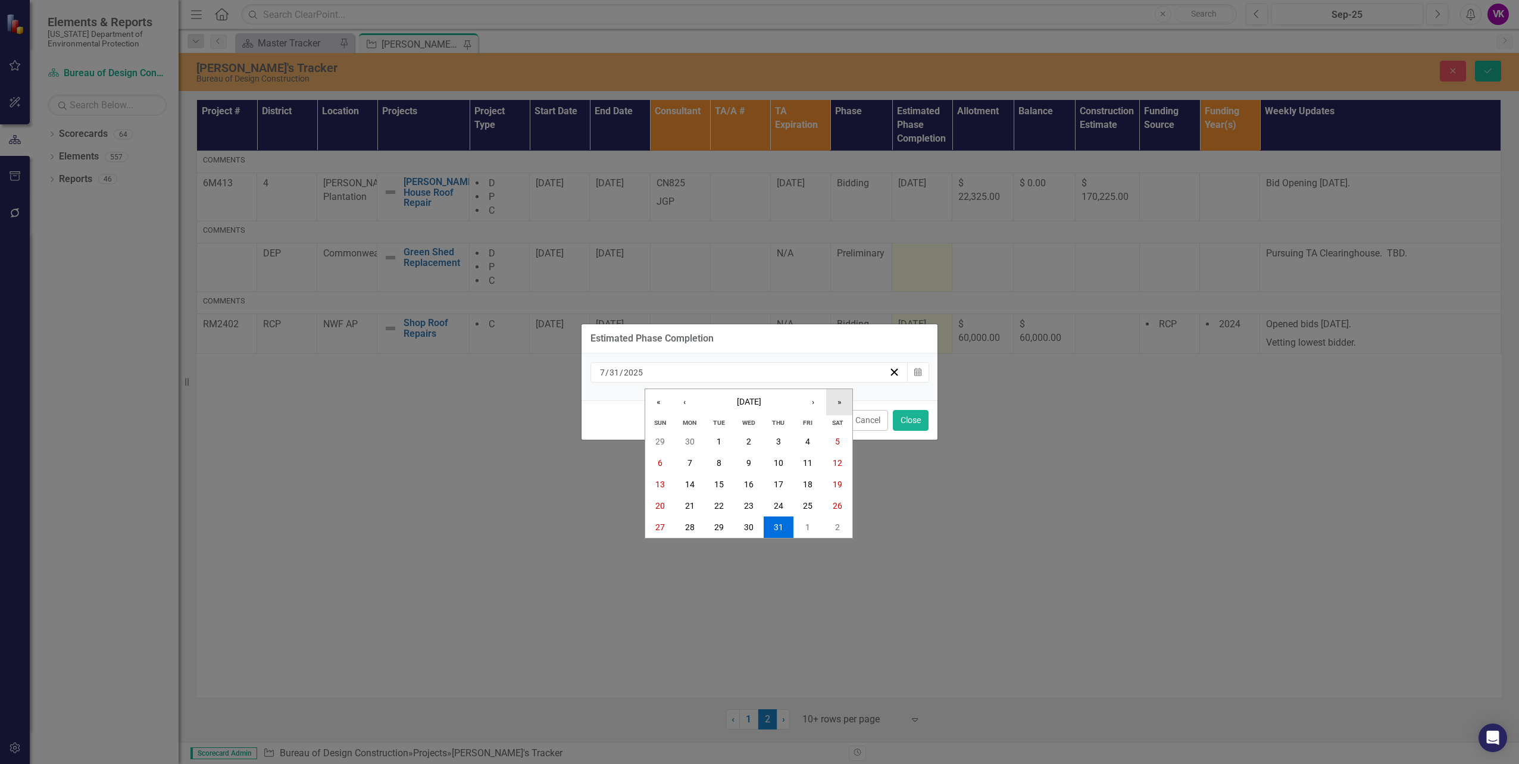
click at [838, 406] on button "»" at bounding box center [839, 402] width 26 height 26
click at [808, 527] on abbr "31" at bounding box center [808, 528] width 10 height 10
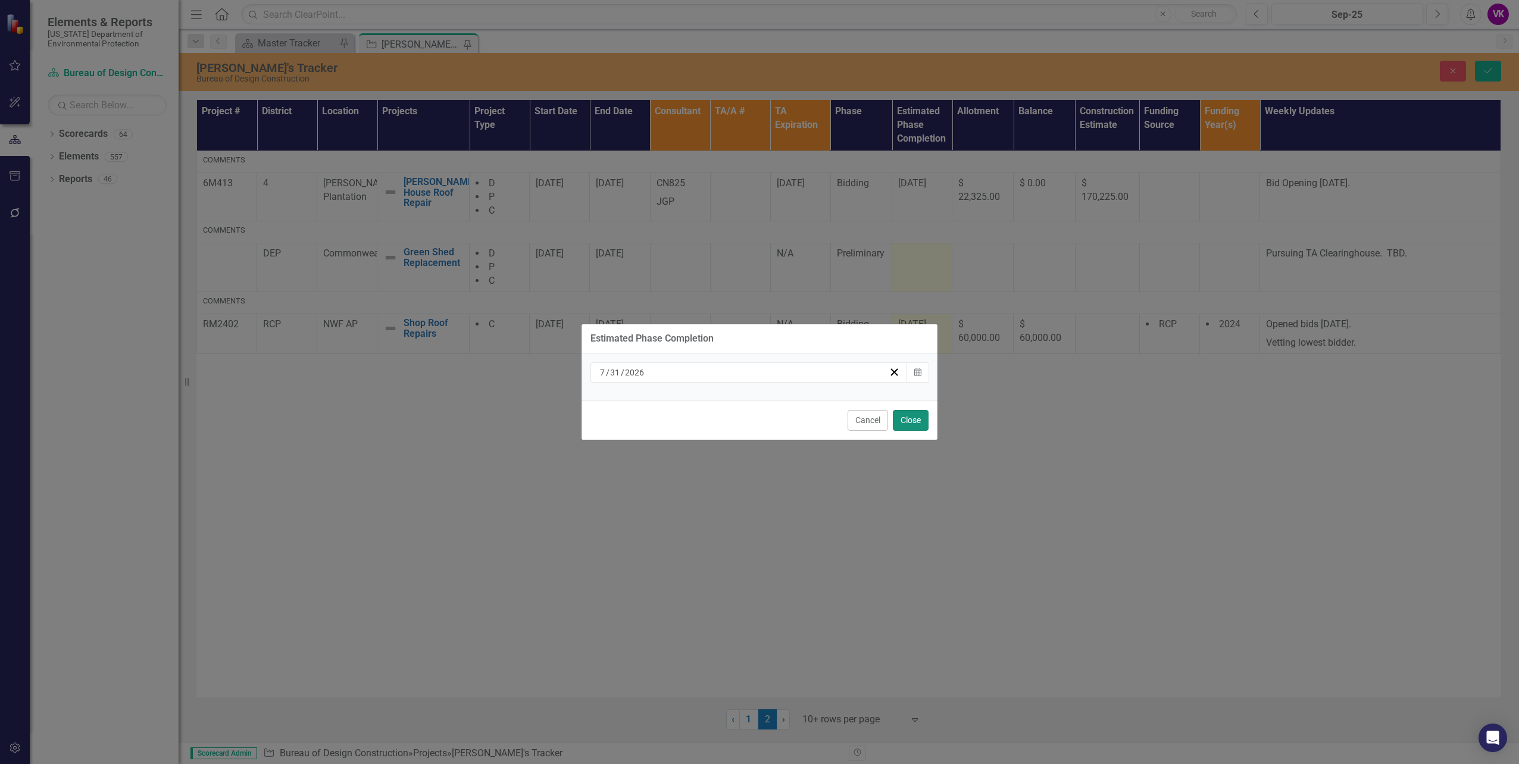
click at [910, 421] on button "Close" at bounding box center [911, 420] width 36 height 21
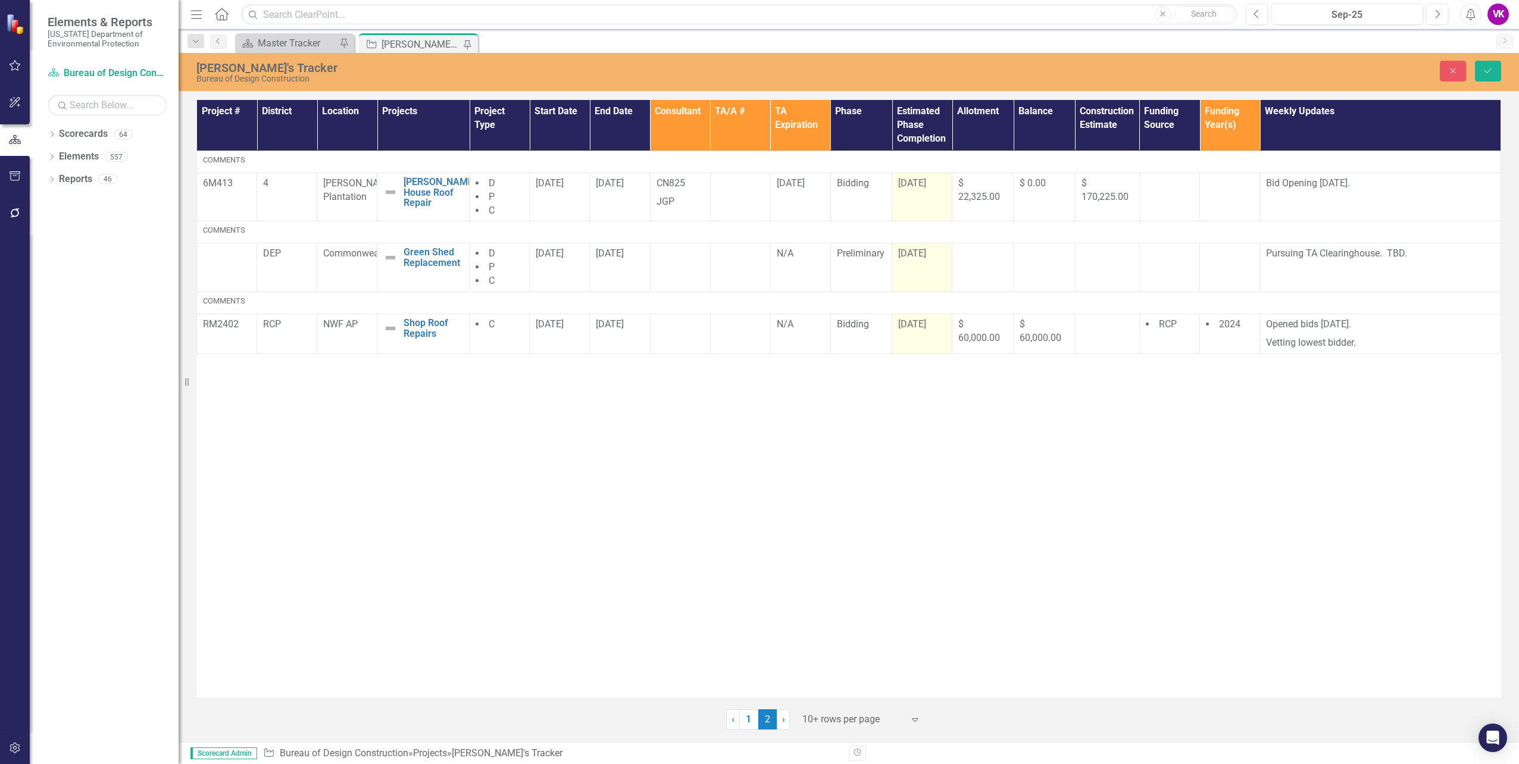
click at [913, 200] on td "[DATE]" at bounding box center [923, 197] width 60 height 49
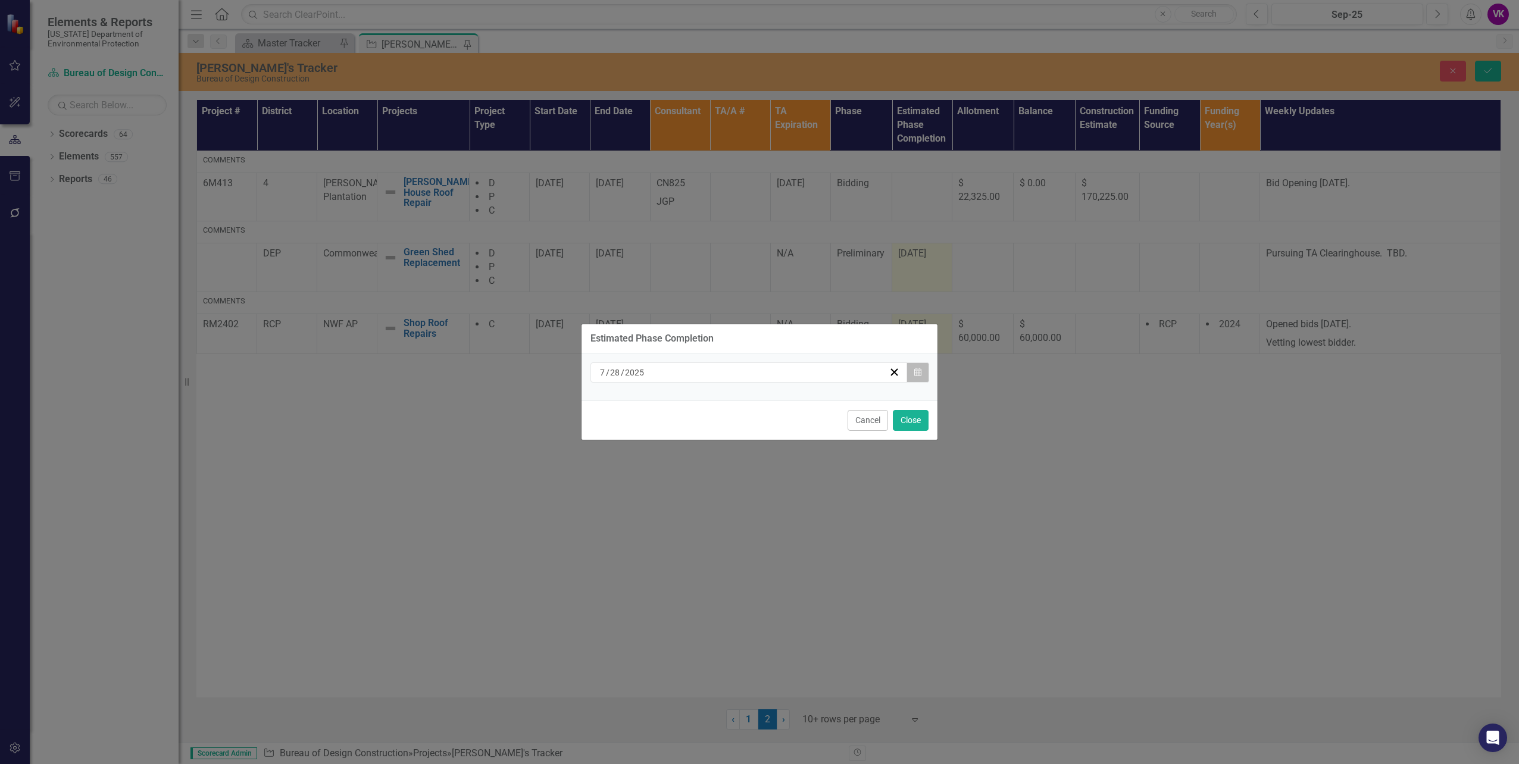
click at [920, 375] on icon "Calendar" at bounding box center [918, 373] width 7 height 8
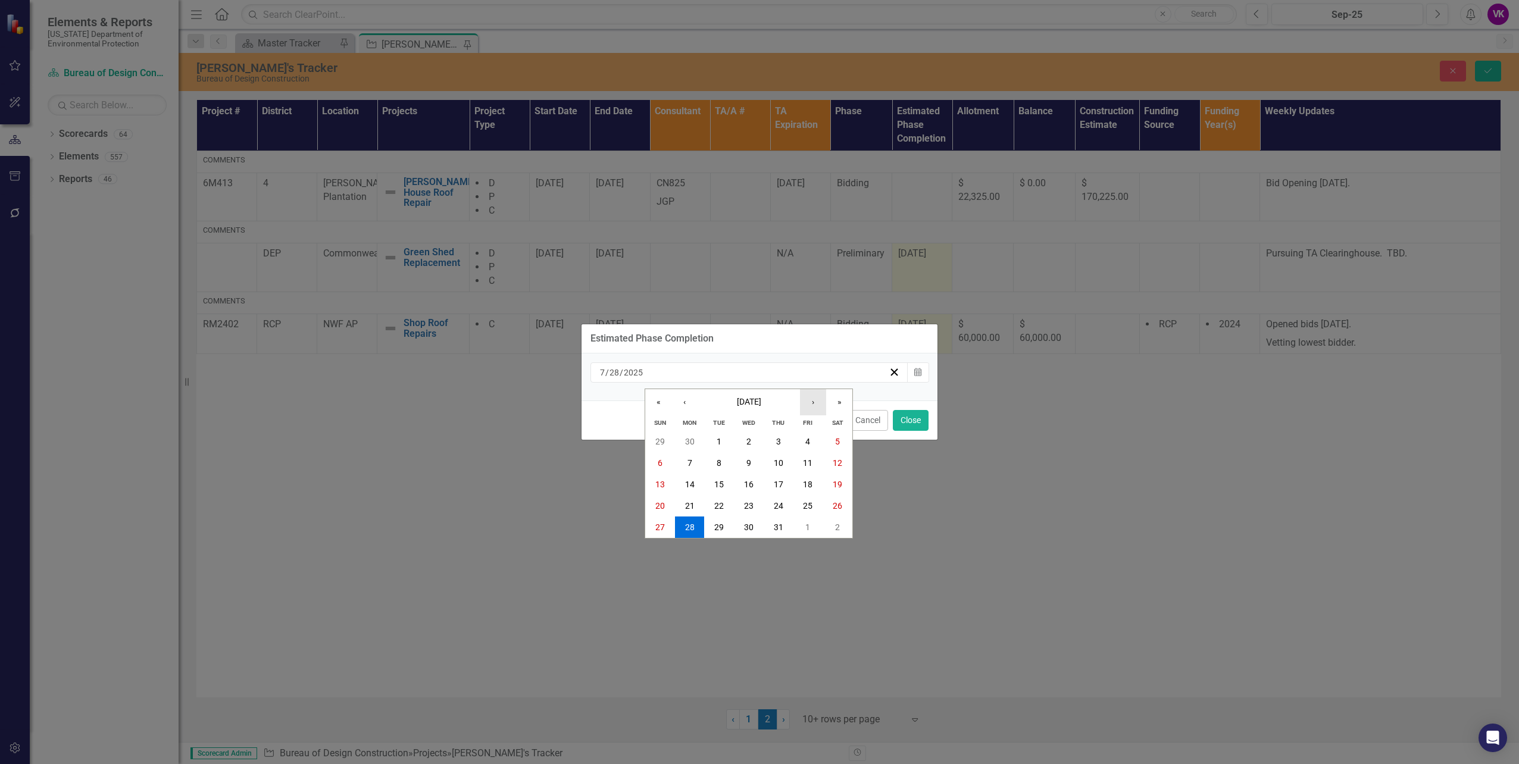
click at [814, 405] on button "›" at bounding box center [813, 402] width 26 height 26
click at [813, 405] on button "›" at bounding box center [813, 402] width 26 height 26
click at [720, 529] on abbr "25" at bounding box center [719, 528] width 10 height 10
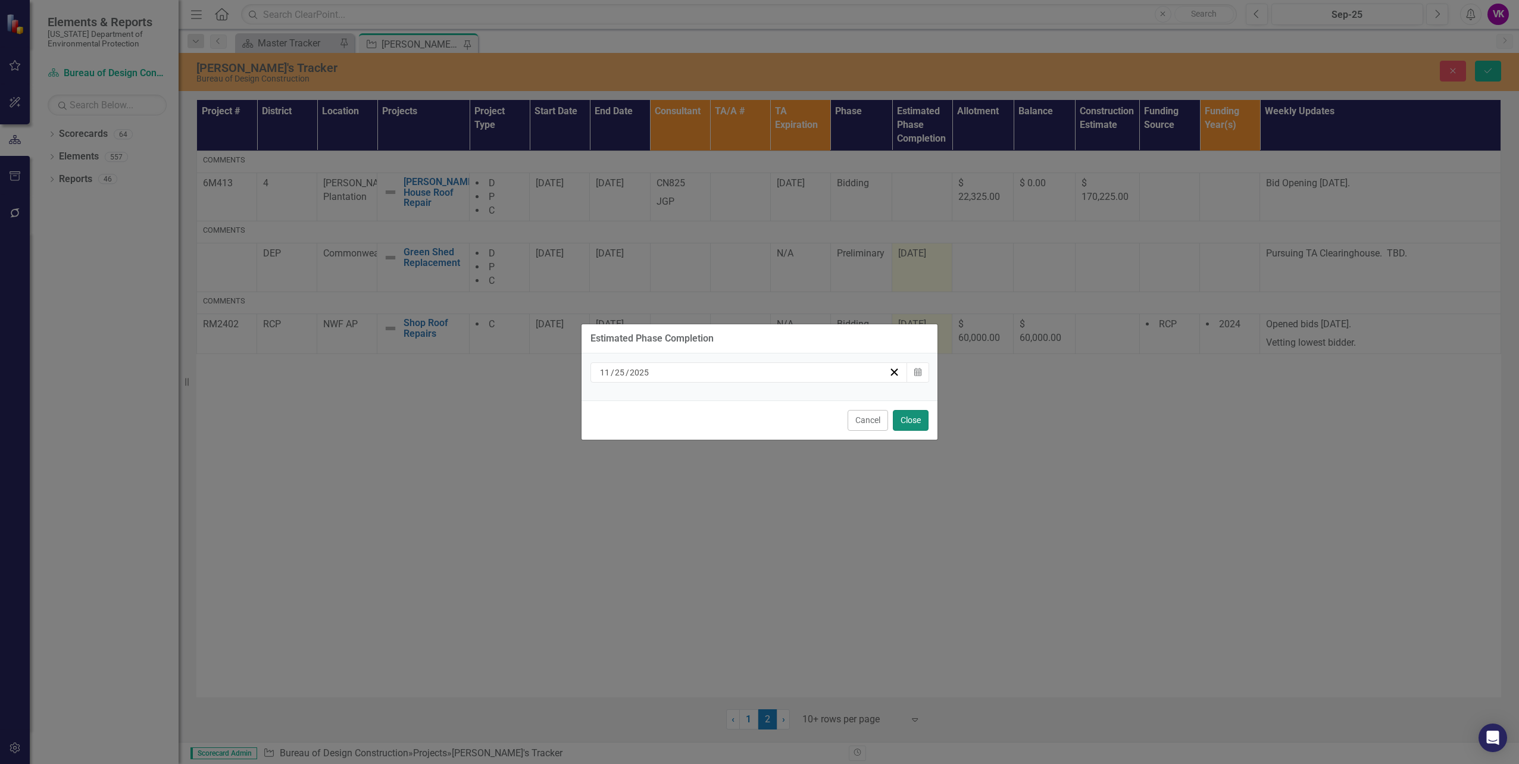
click at [914, 422] on button "Close" at bounding box center [911, 420] width 36 height 21
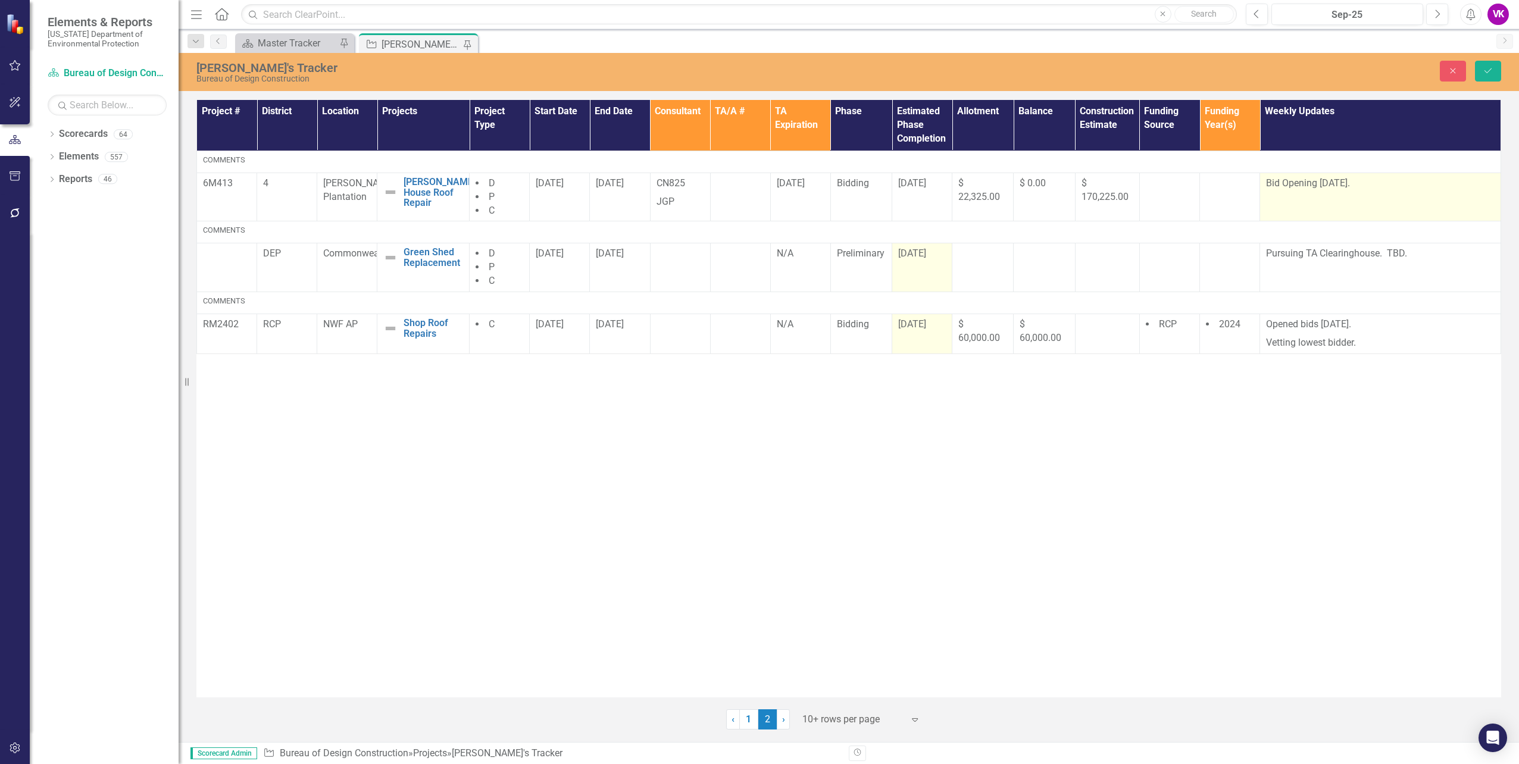
click at [1269, 183] on p "Bid Opening [DATE]." at bounding box center [1380, 184] width 229 height 14
click at [1270, 183] on p "Bid Opening [DATE]." at bounding box center [1380, 184] width 229 height 14
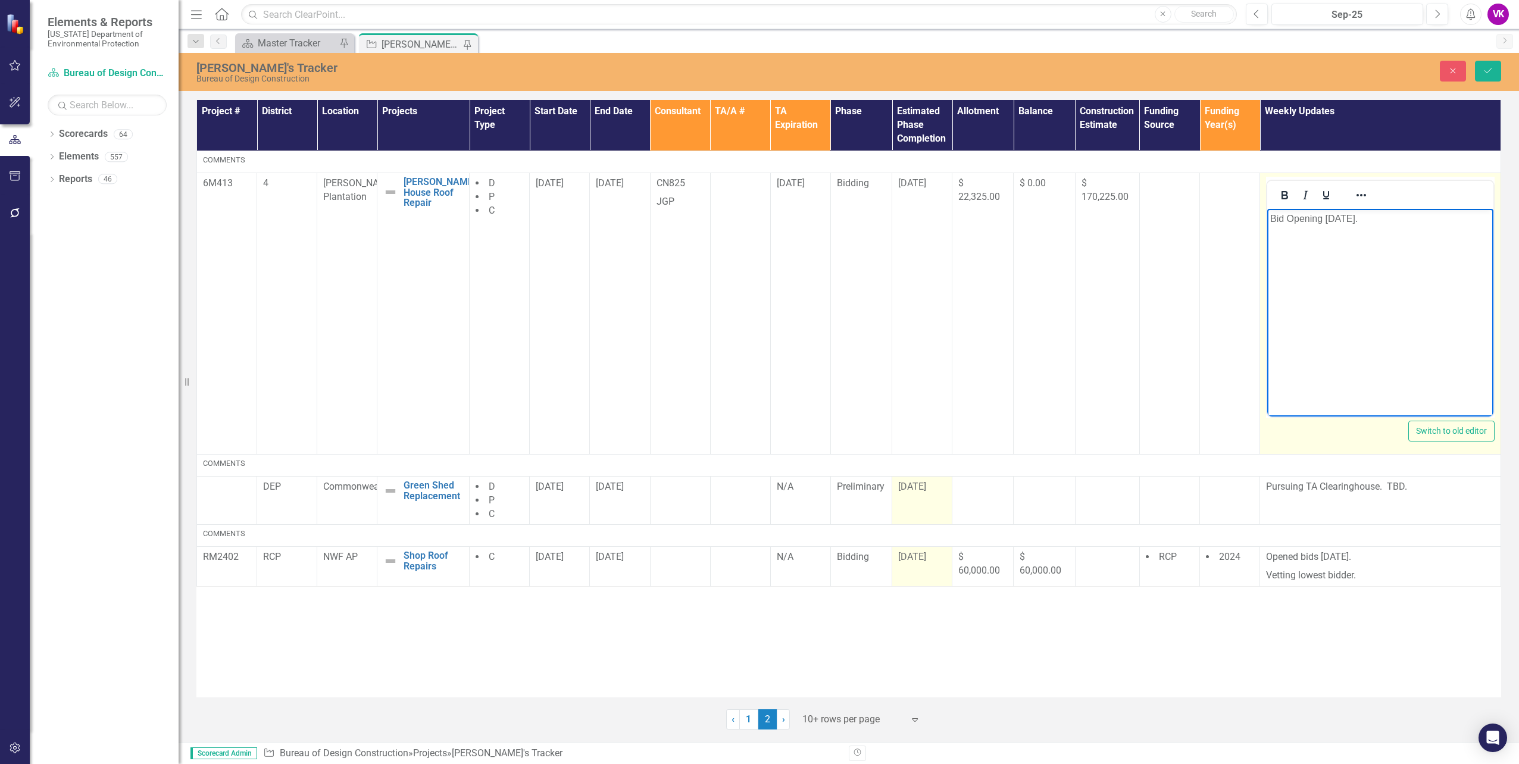
click at [1326, 217] on p "Bid Opening [DATE]." at bounding box center [1381, 218] width 220 height 14
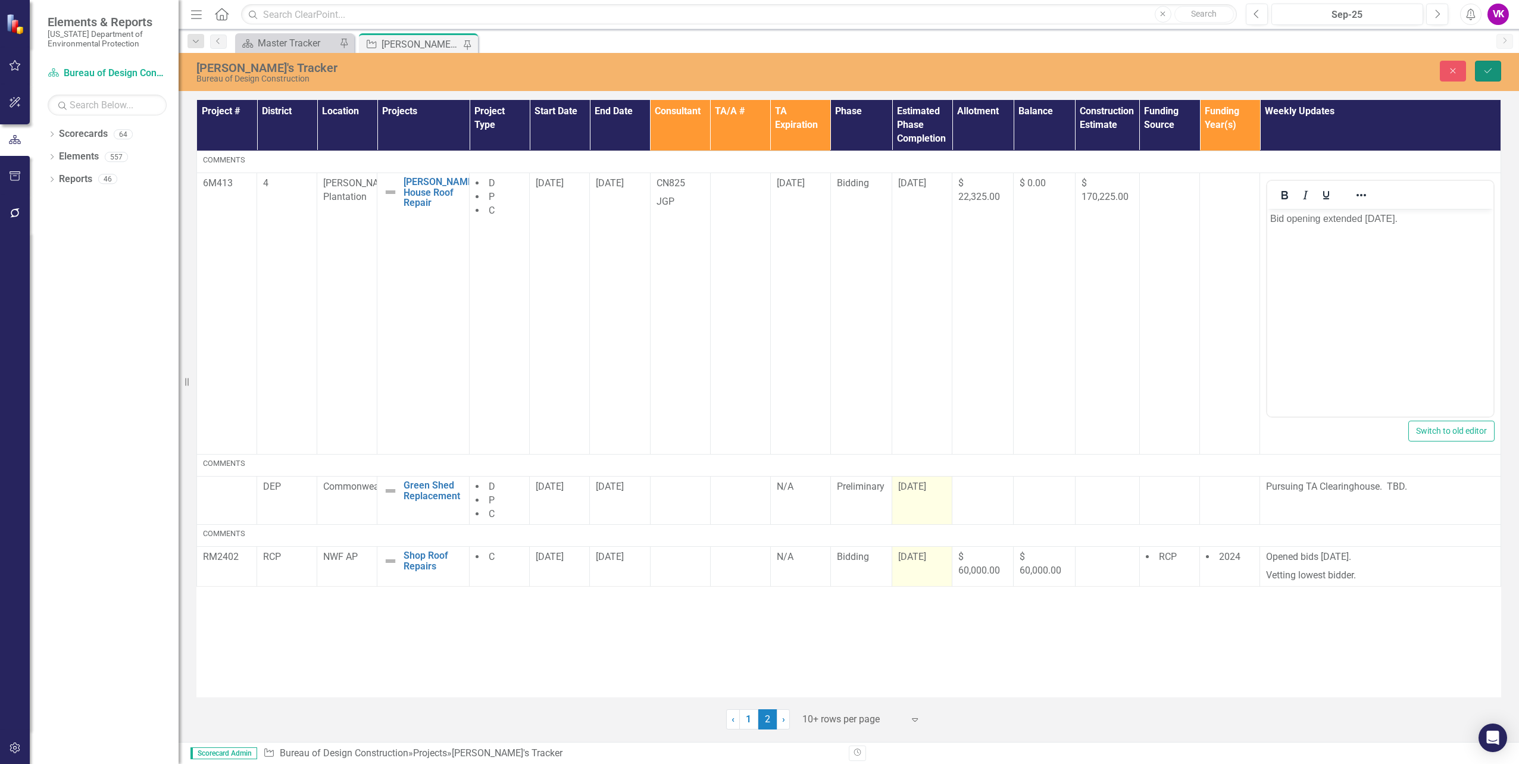
click at [1488, 71] on icon "Save" at bounding box center [1488, 71] width 11 height 8
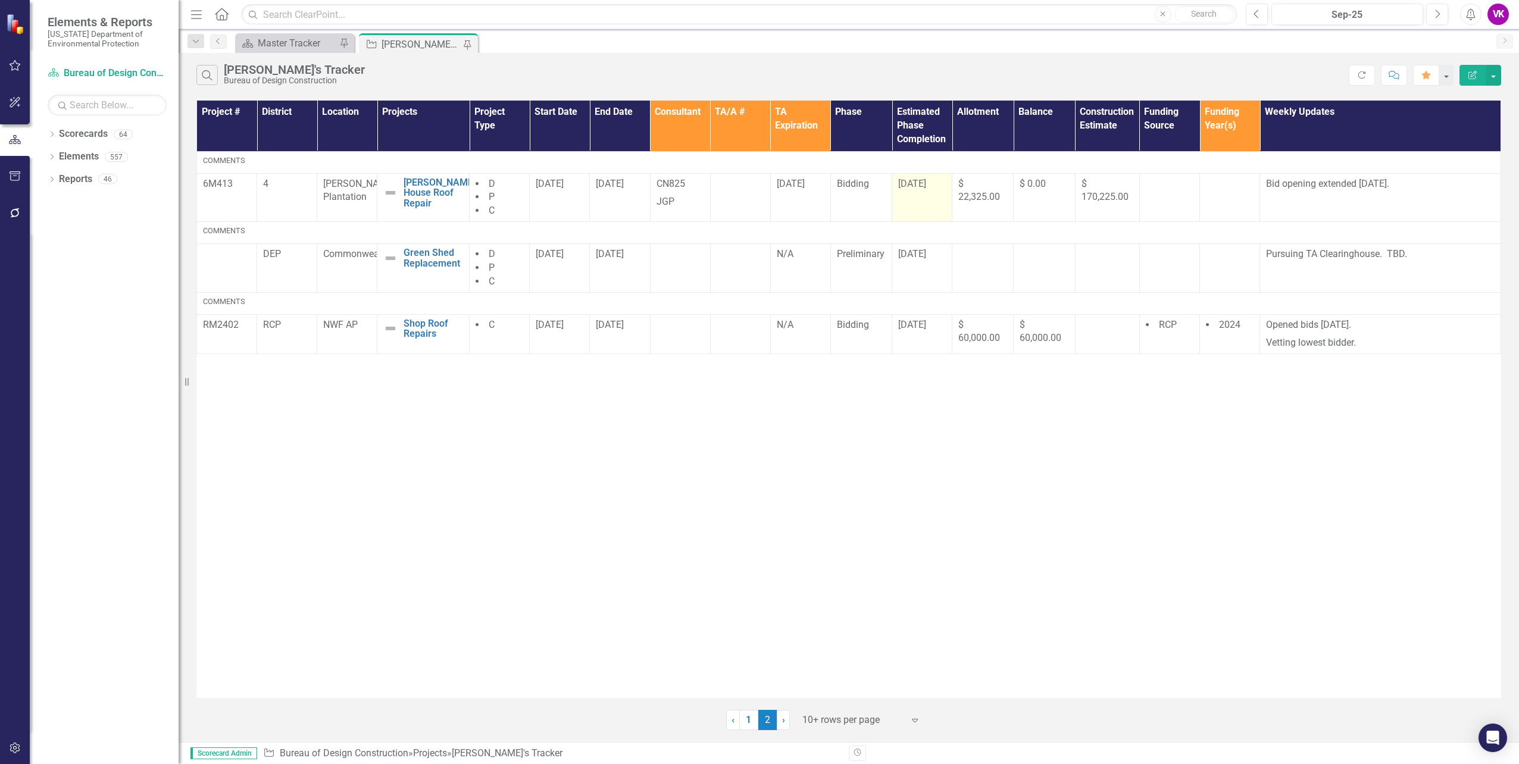
click at [901, 183] on span "[DATE]" at bounding box center [912, 183] width 28 height 11
click at [903, 183] on span "[DATE]" at bounding box center [912, 183] width 28 height 11
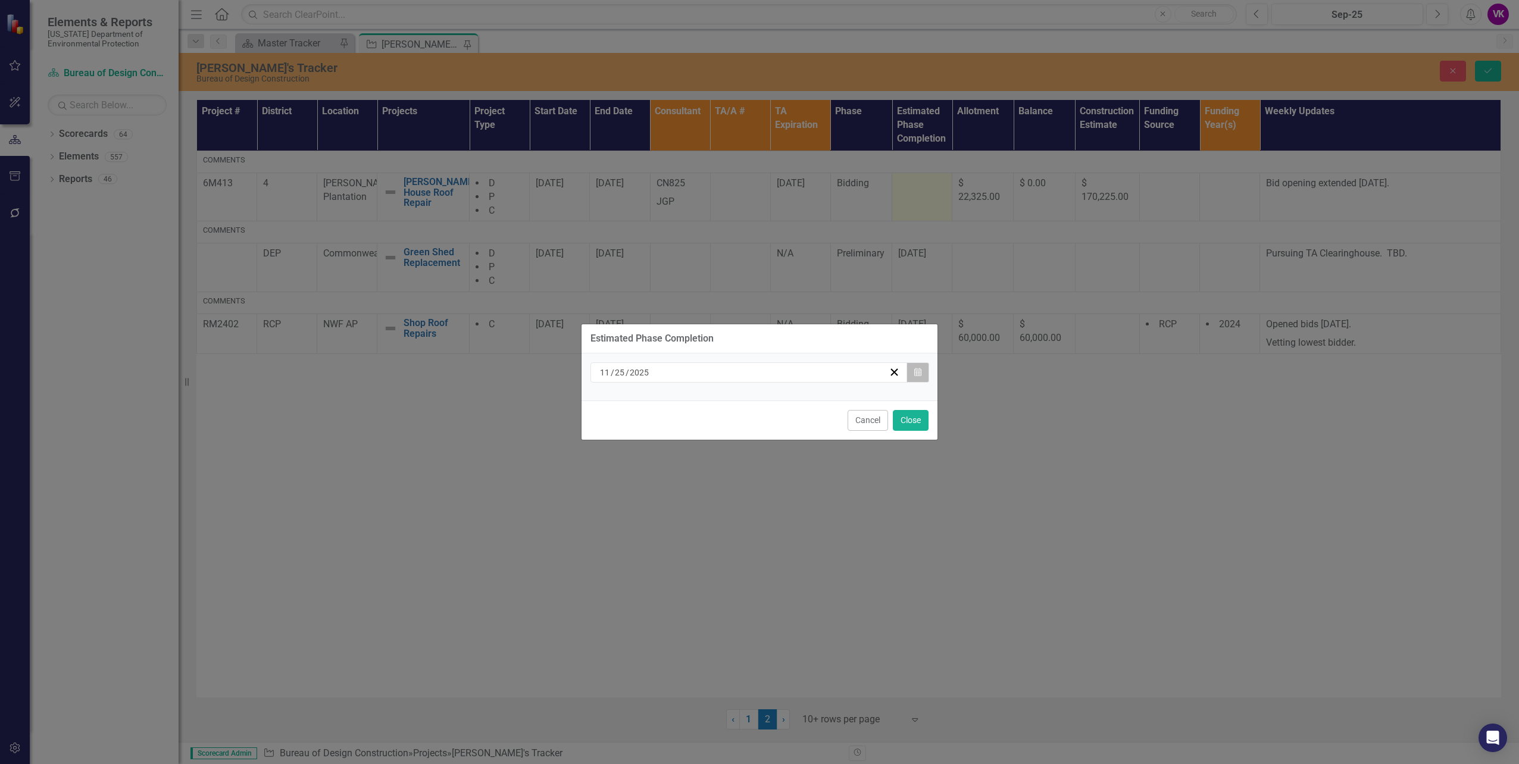
click at [918, 375] on icon "Calendar" at bounding box center [918, 373] width 7 height 8
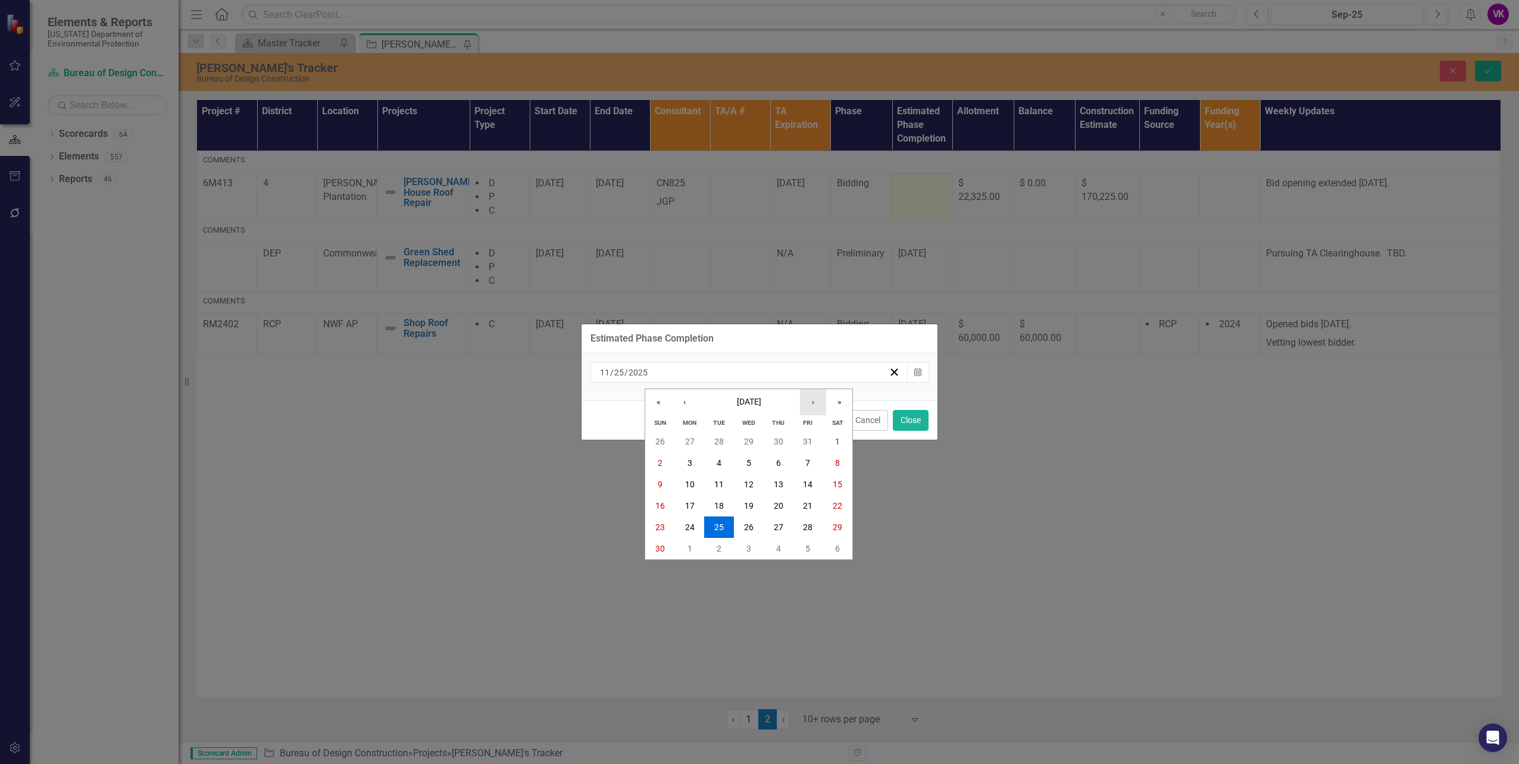
click at [812, 404] on button "›" at bounding box center [813, 402] width 26 height 26
click at [694, 530] on abbr "29" at bounding box center [690, 528] width 10 height 10
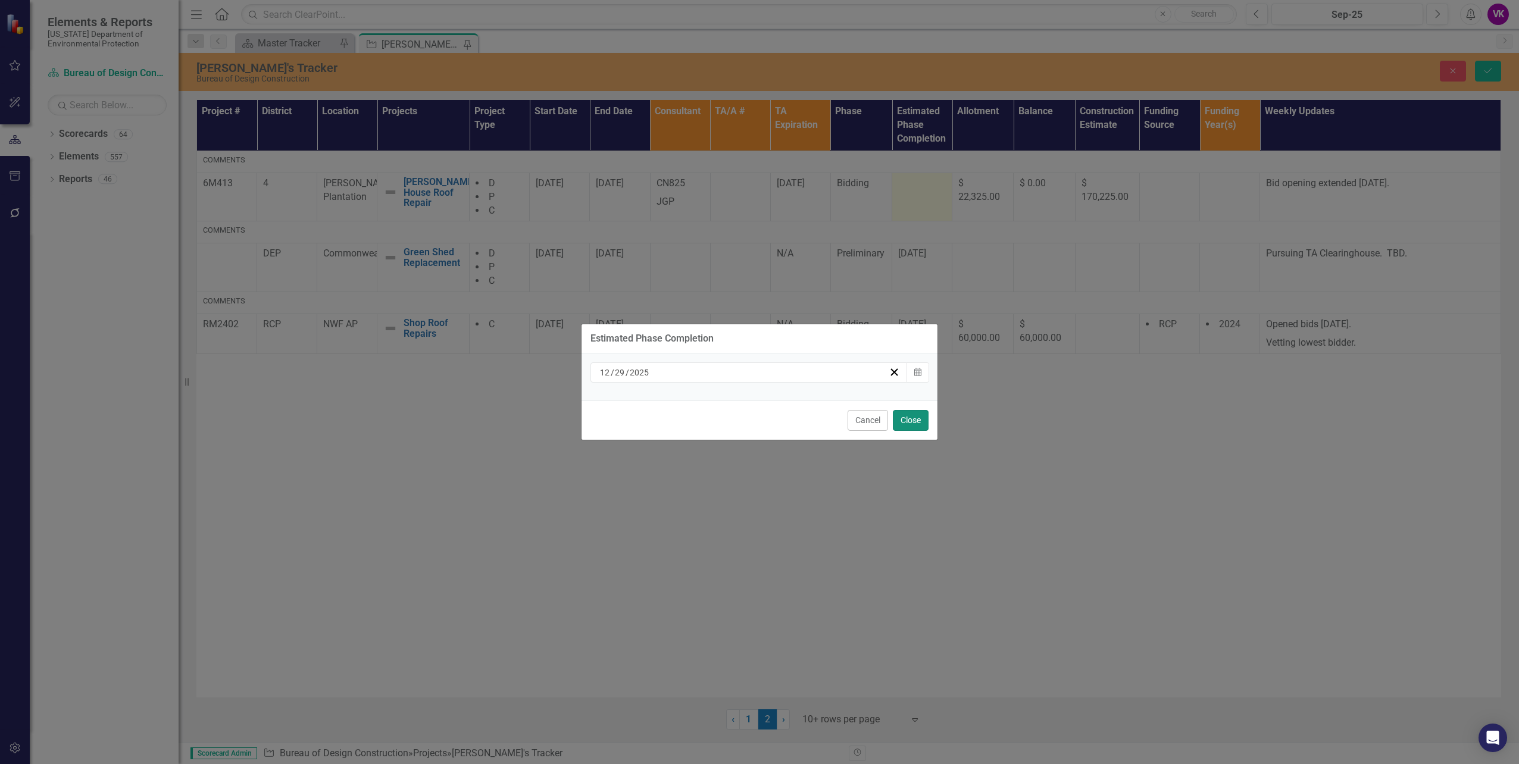
click at [909, 420] on button "Close" at bounding box center [911, 420] width 36 height 21
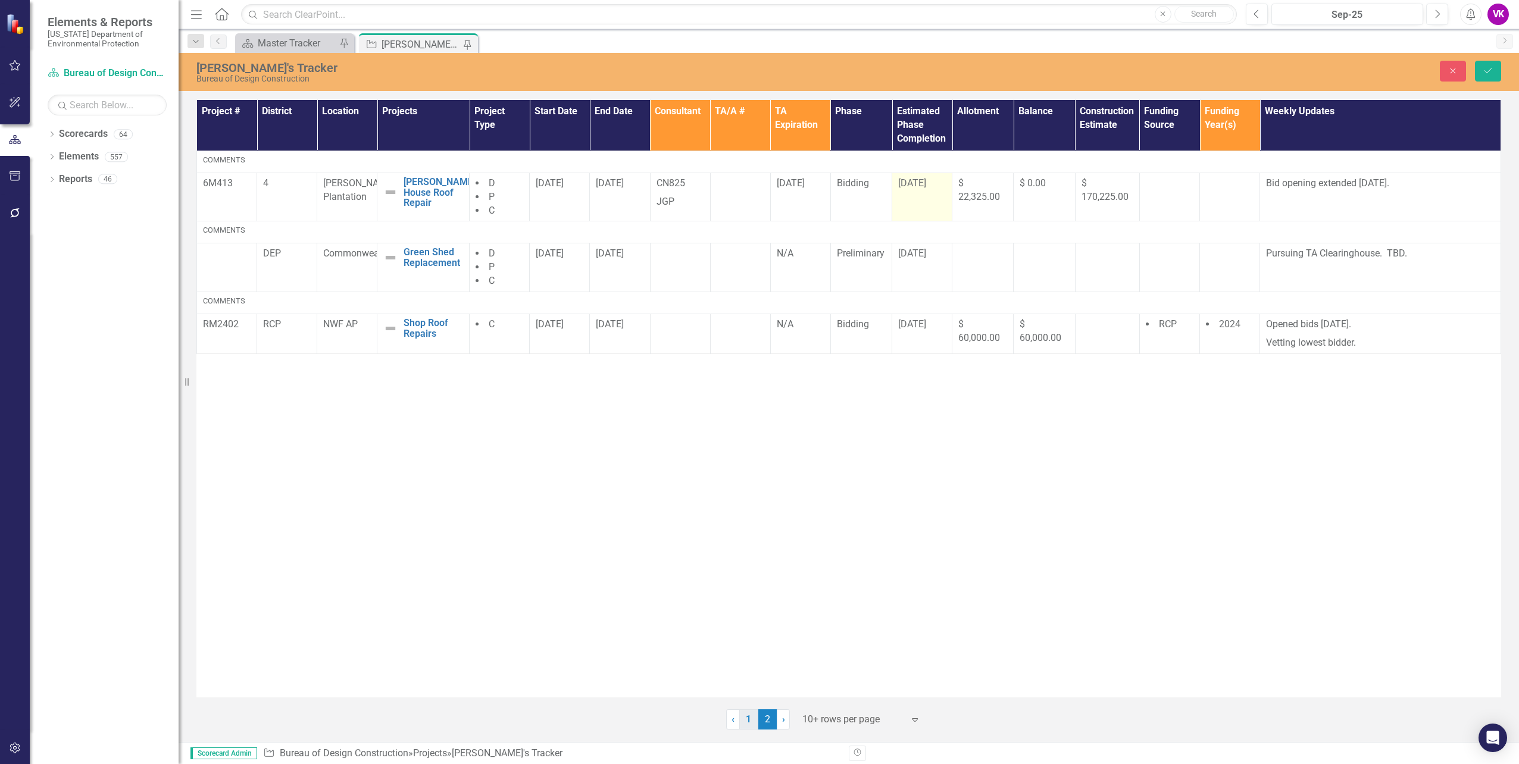
click at [750, 725] on link "1" at bounding box center [748, 720] width 19 height 20
click at [1491, 72] on icon "Save" at bounding box center [1488, 71] width 11 height 8
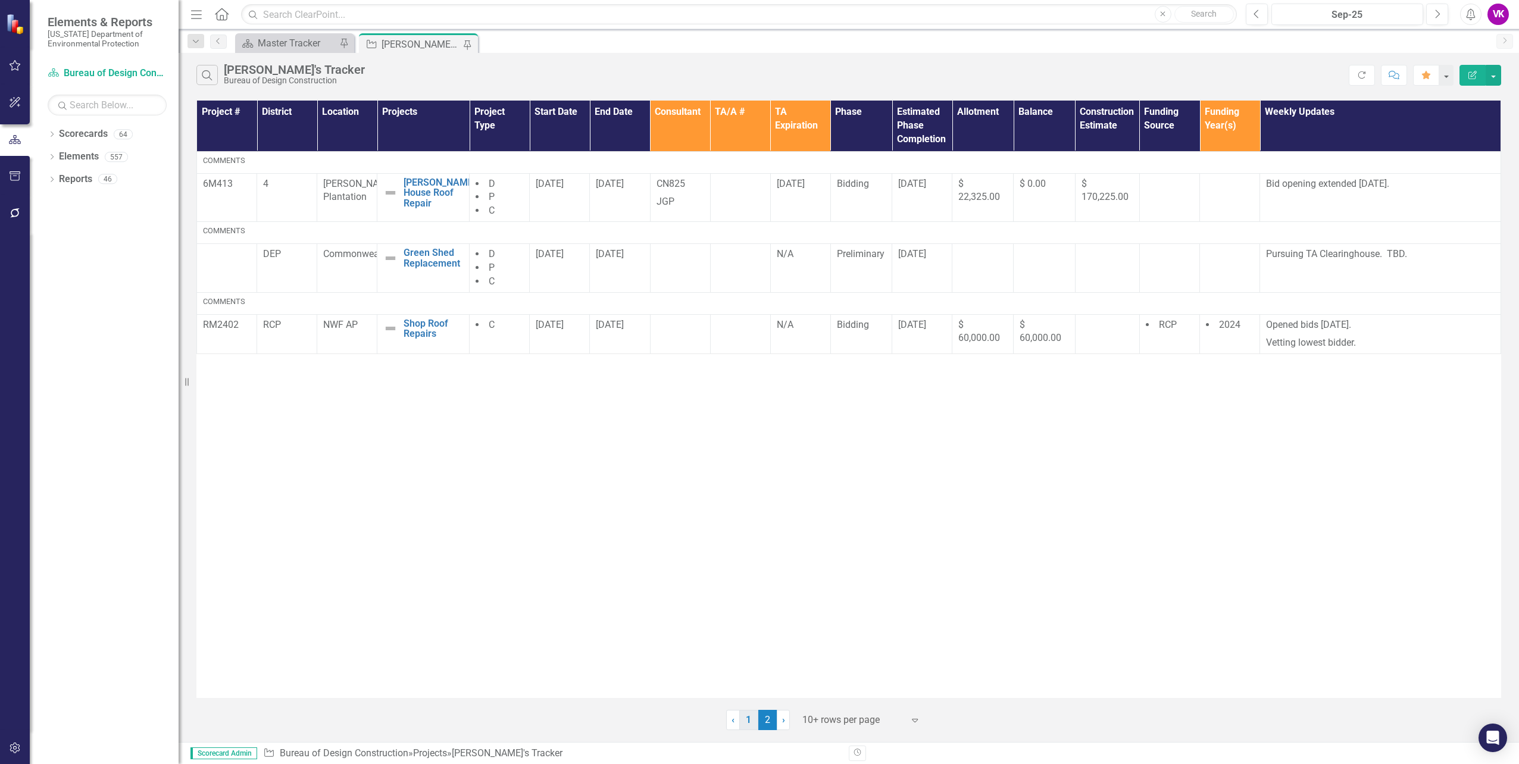
click at [750, 722] on link "1" at bounding box center [748, 720] width 19 height 20
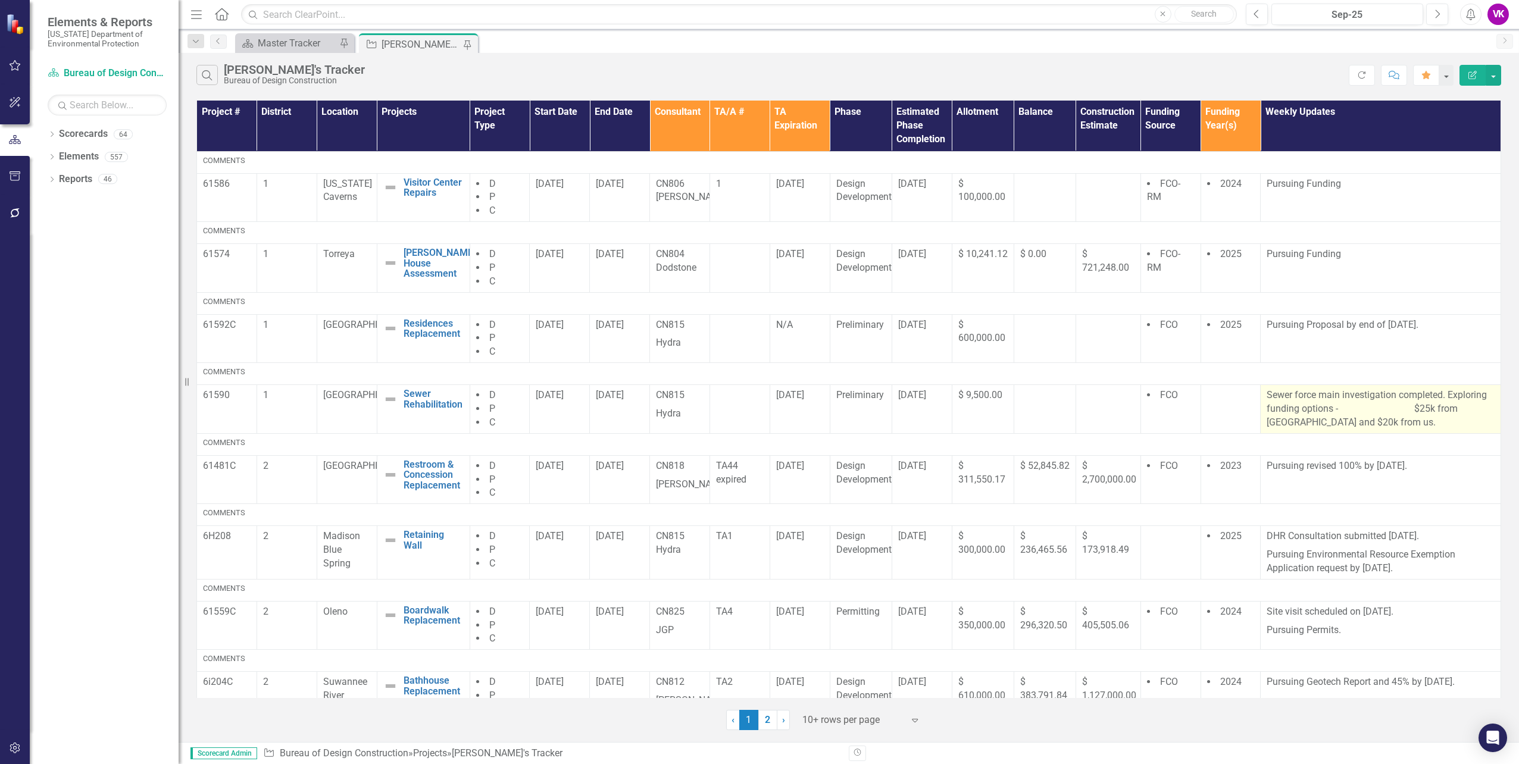
click at [1275, 395] on p "Sewer force main investigation completed. Exploring funding options - $25k from…" at bounding box center [1381, 409] width 228 height 41
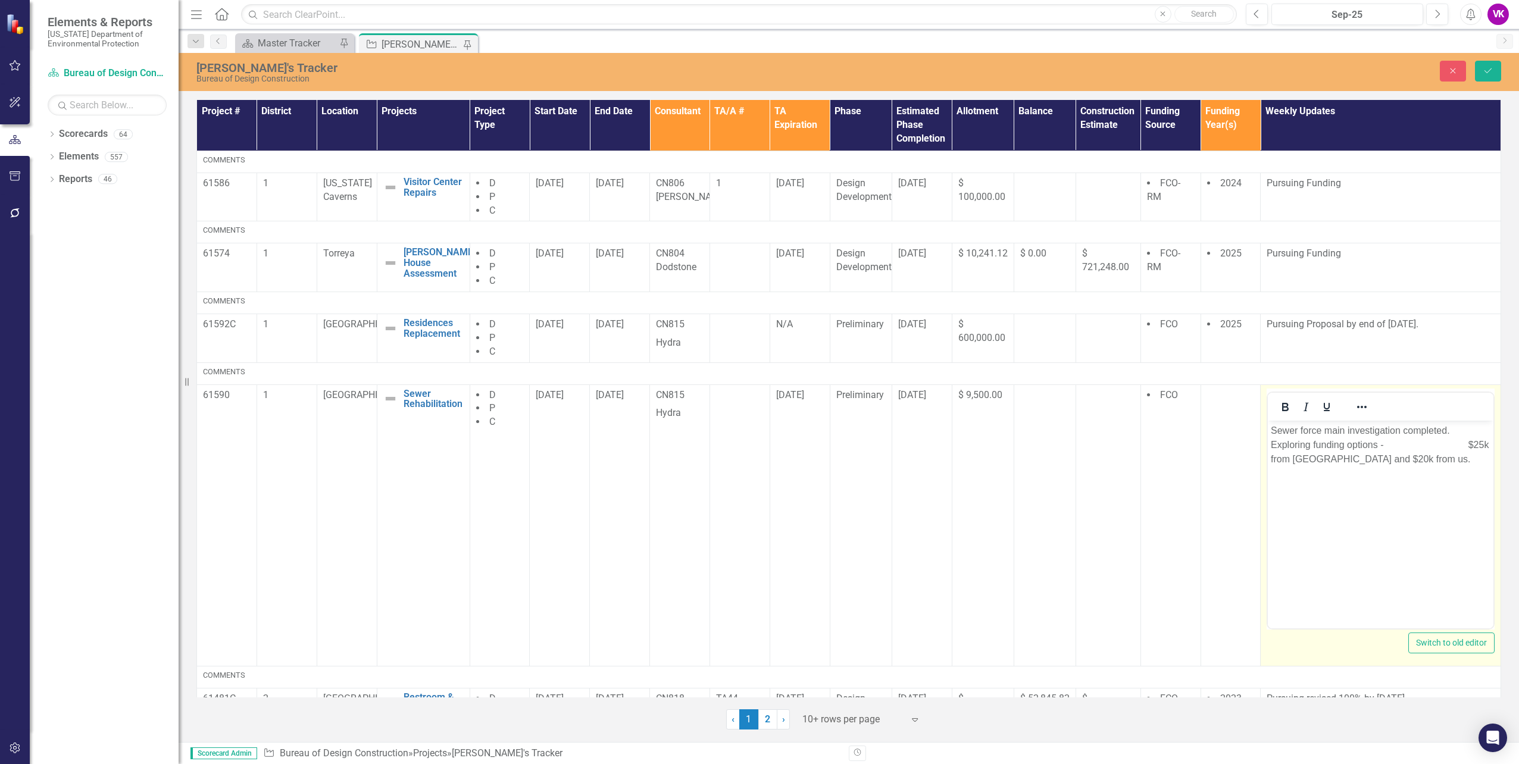
click at [1386, 443] on p "Sewer force main investigation completed. Exploring funding options - $25k from…" at bounding box center [1381, 444] width 220 height 43
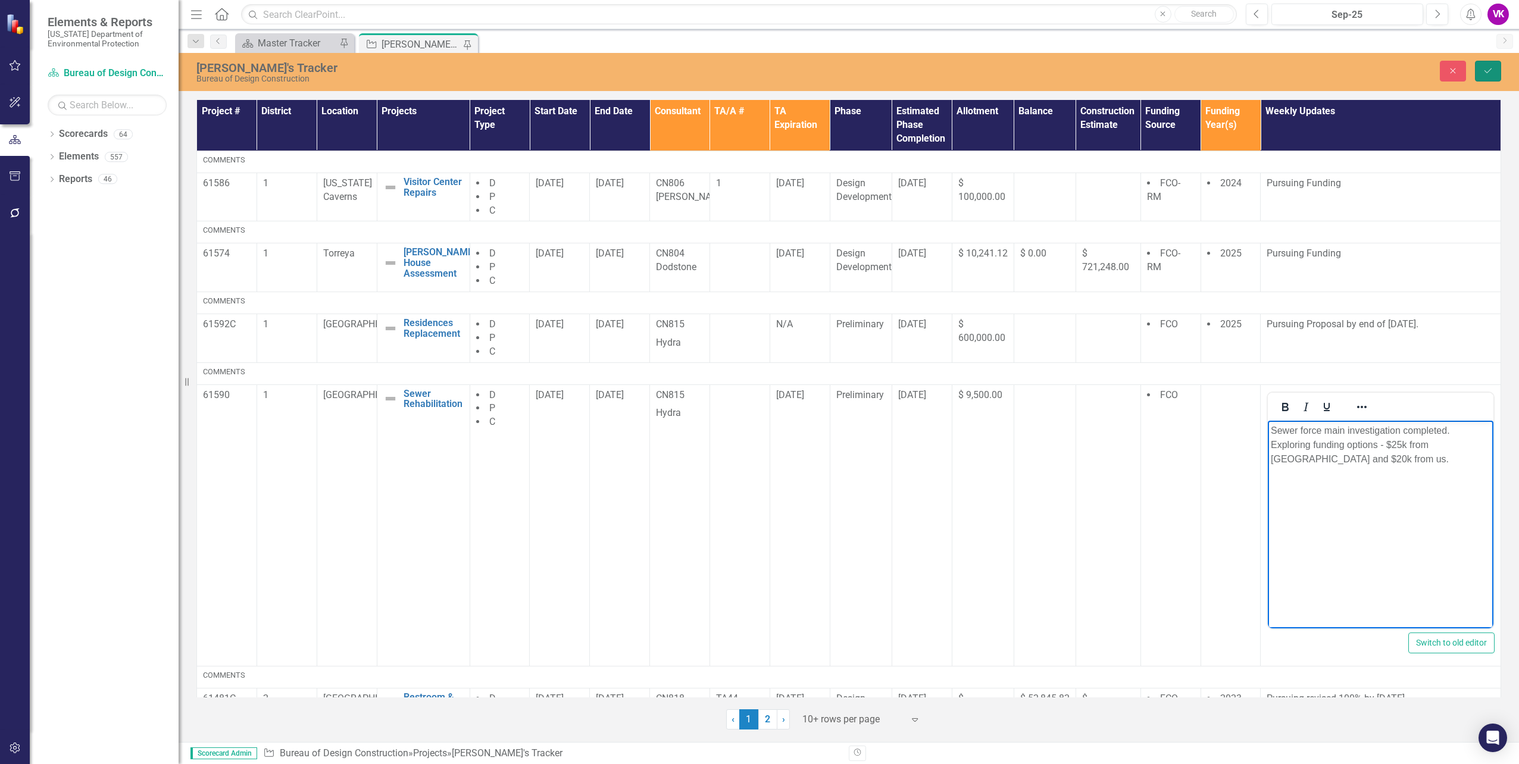
click at [1490, 71] on icon "submit" at bounding box center [1488, 70] width 7 height 5
